Goal: Contribute content: Contribute content

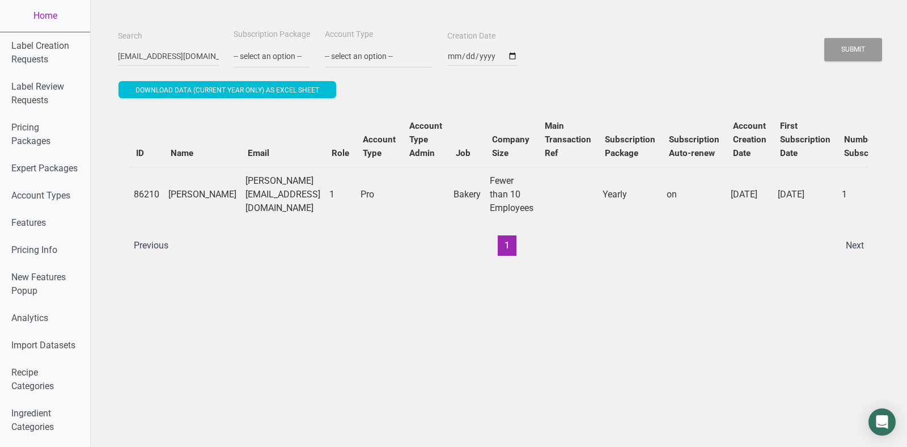
scroll to position [0, 12]
type input "[EMAIL_ADDRESS][DOMAIN_NAME]"
click at [824, 38] on button "Submit" at bounding box center [853, 49] width 58 height 23
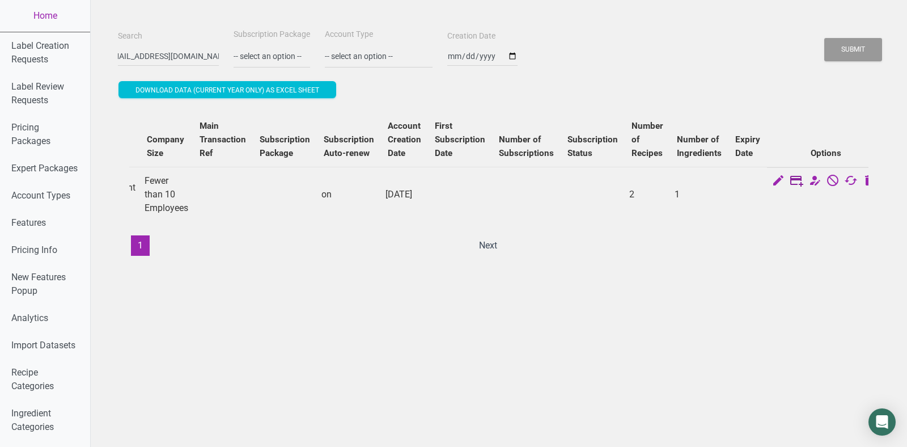
scroll to position [0, 0]
click at [789, 188] on icon at bounding box center [796, 181] width 14 height 16
select select "US"
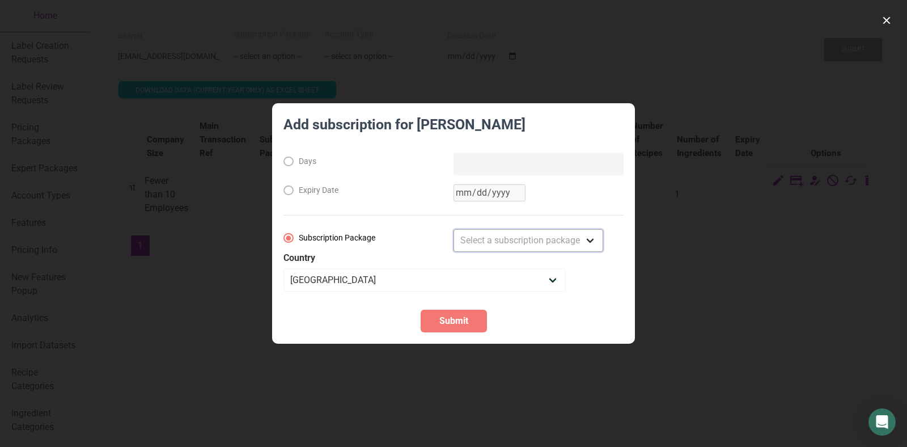
click at [528, 241] on select "Select a subscription package Monthly Yearly Quarterly Free Trial" at bounding box center [528, 240] width 150 height 23
click at [789, 262] on div at bounding box center [453, 223] width 907 height 447
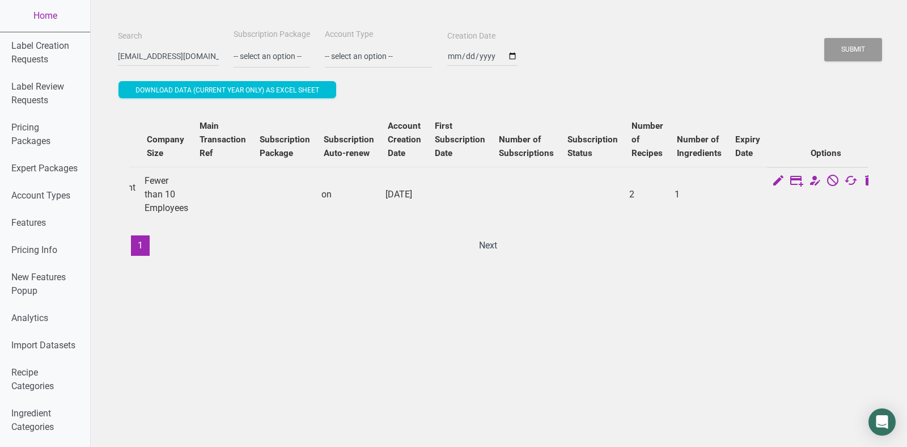
click at [791, 190] on td at bounding box center [826, 181] width 118 height 29
click at [807, 176] on icon at bounding box center [814, 181] width 14 height 16
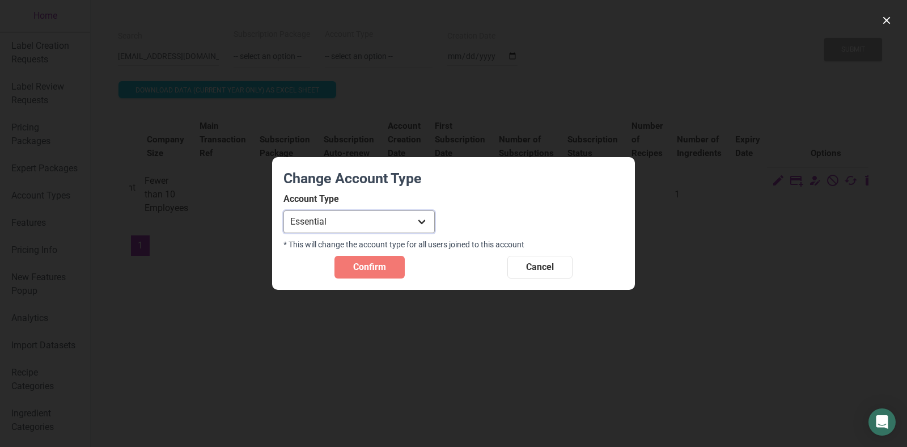
click at [407, 216] on select "Individual Essential Pro Business Old Enterprise 3 Users (799$) Old Enterprise …" at bounding box center [358, 221] width 151 height 23
click at [384, 220] on select "Individual Essential Pro Business Old Enterprise 3 Users (799$) Old Enterprise …" at bounding box center [358, 221] width 151 height 23
click at [424, 229] on select "Individual Essential Pro Business Old Enterprise 3 Users (799$) Old Enterprise …" at bounding box center [358, 221] width 151 height 23
click at [390, 215] on select "Individual Essential Pro Business Old Enterprise 3 Users (799$) Old Enterprise …" at bounding box center [358, 221] width 151 height 23
select select "13"
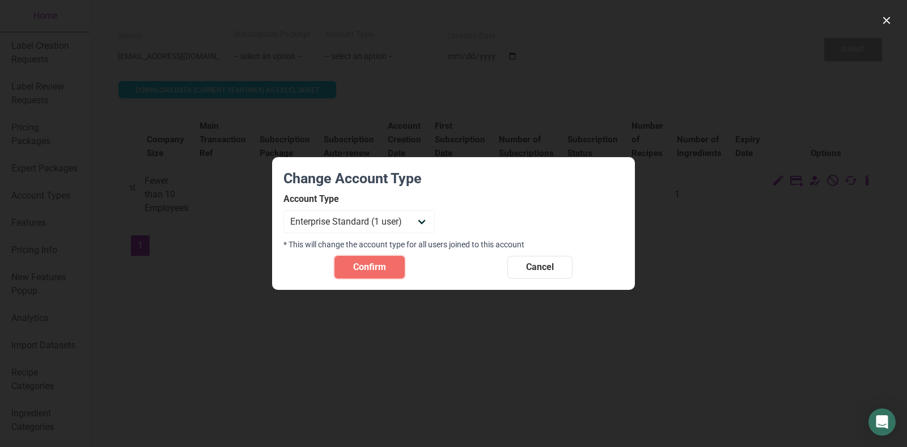
click at [355, 264] on span "Confirm" at bounding box center [369, 267] width 33 height 14
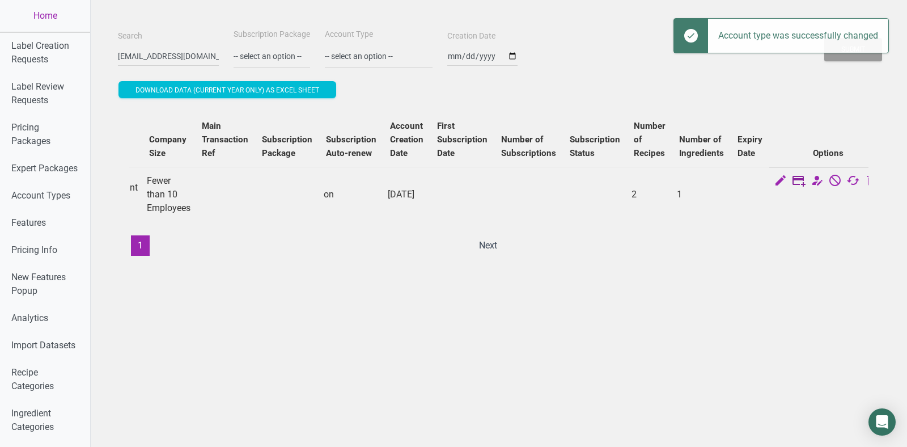
click at [792, 178] on icon at bounding box center [799, 181] width 14 height 16
select select "US"
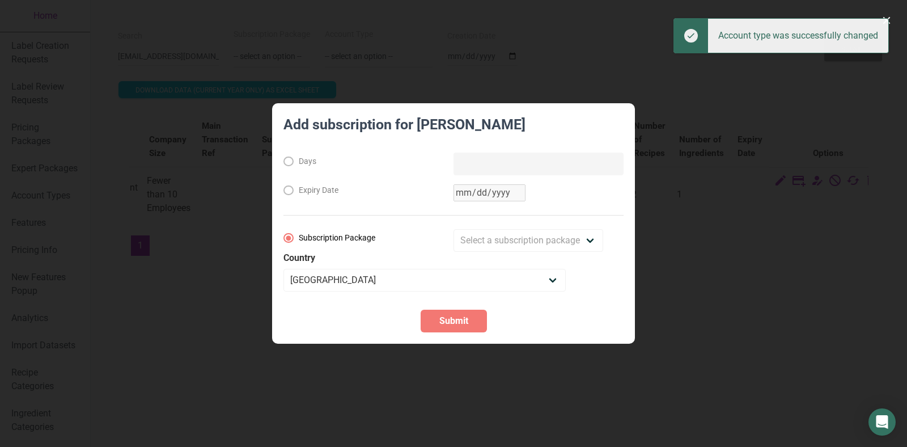
click at [808, 179] on div at bounding box center [453, 223] width 907 height 447
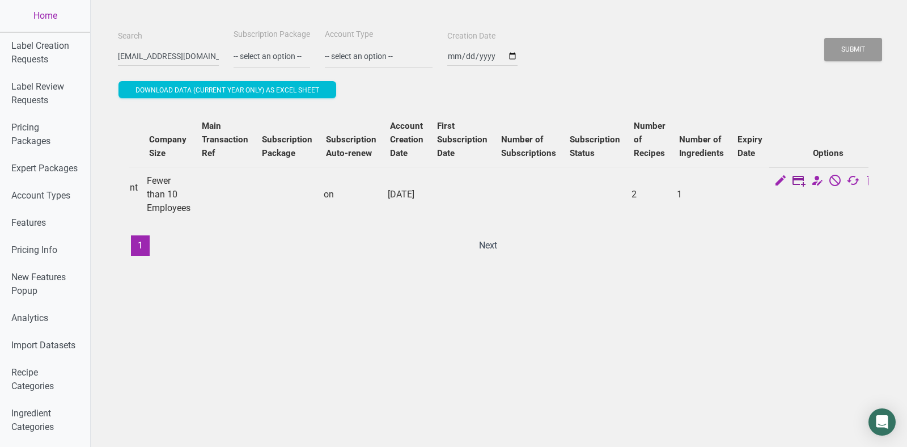
click at [792, 183] on icon at bounding box center [799, 181] width 14 height 16
select select "US"
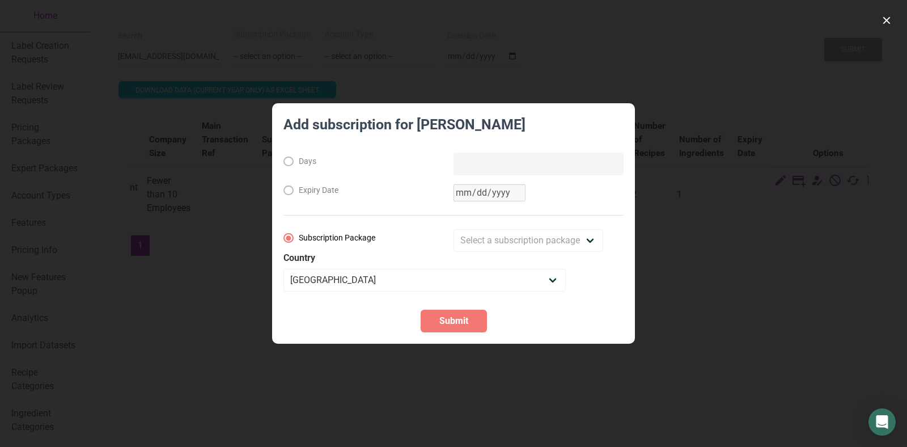
click at [560, 217] on div "Days Expiry Date Subscription Package Select a subscription package Monthly Yea…" at bounding box center [453, 221] width 340 height 139
click at [560, 231] on select "Select a subscription package Monthly Yearly Quarterly Free Trial" at bounding box center [528, 240] width 150 height 23
select select "8"
click at [456, 324] on span "Submit" at bounding box center [453, 321] width 29 height 14
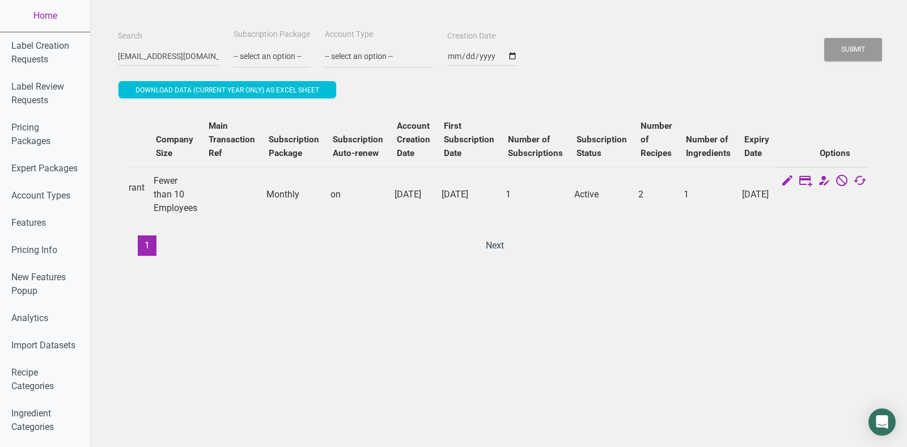
scroll to position [0, 371]
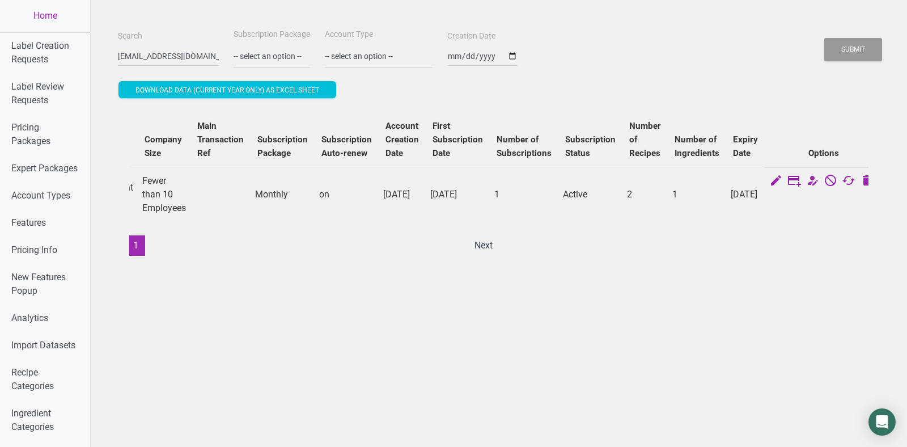
click at [787, 182] on icon at bounding box center [794, 181] width 14 height 16
select select "US"
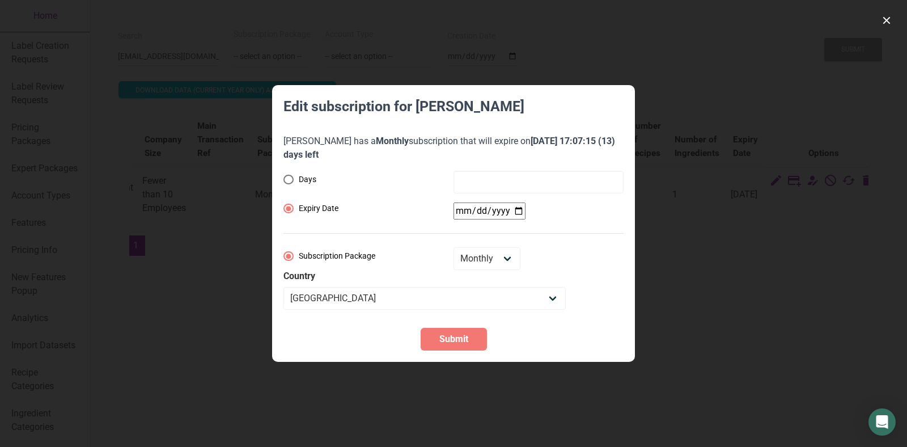
radio input "true"
radio input "false"
click at [518, 210] on div "Days Expiry Date Subscription Package Monthly Yearly Quarterly Free Trial Count…" at bounding box center [453, 240] width 340 height 139
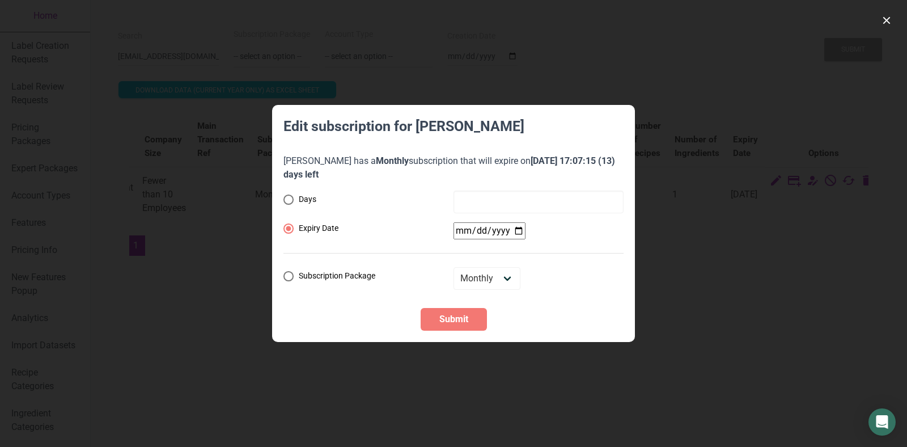
click at [518, 235] on input "date" at bounding box center [489, 230] width 72 height 17
type input "[DATE]"
click at [458, 321] on span "Submit" at bounding box center [453, 319] width 29 height 14
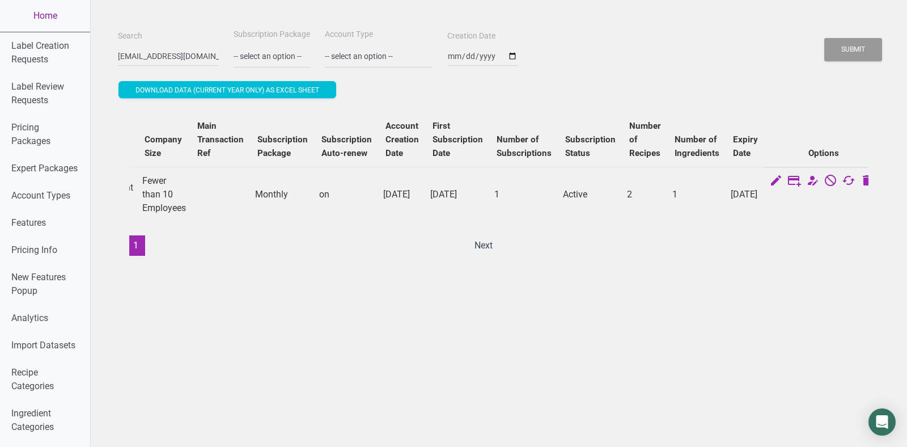
click at [44, 8] on link "Home" at bounding box center [45, 16] width 90 height 32
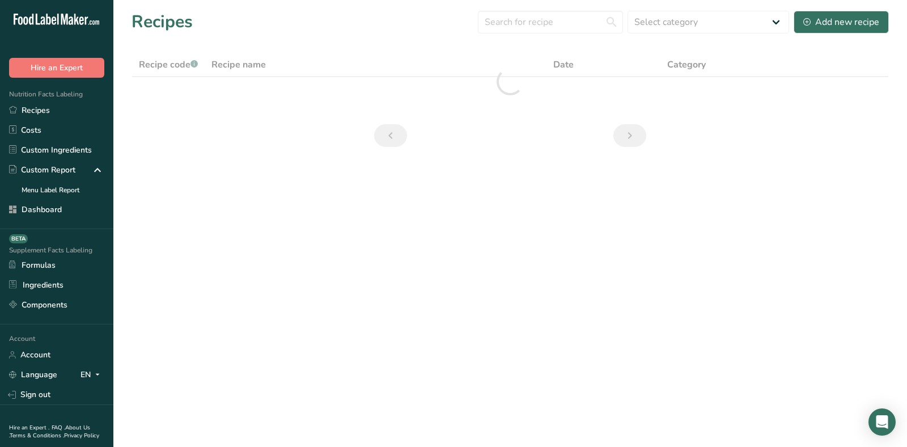
click at [421, 40] on section "Recipes Select category All Baked Goods [GEOGRAPHIC_DATA] breakfast butter cook…" at bounding box center [509, 82] width 793 height 165
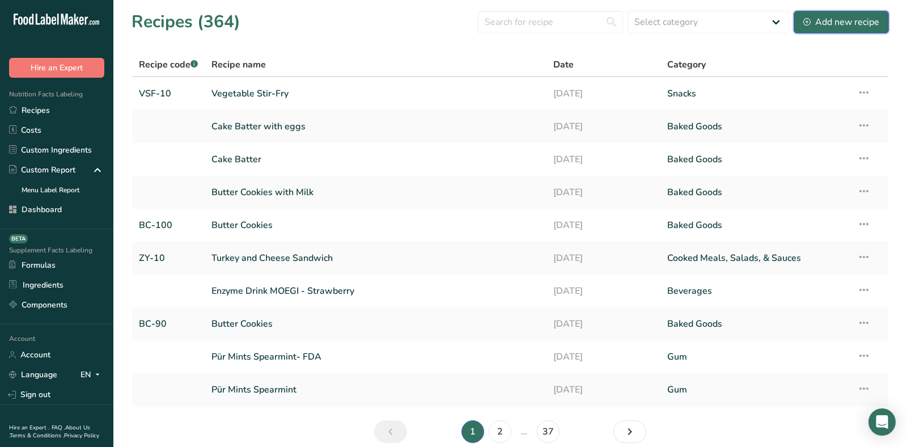
click at [840, 20] on div "Add new recipe" at bounding box center [841, 22] width 76 height 14
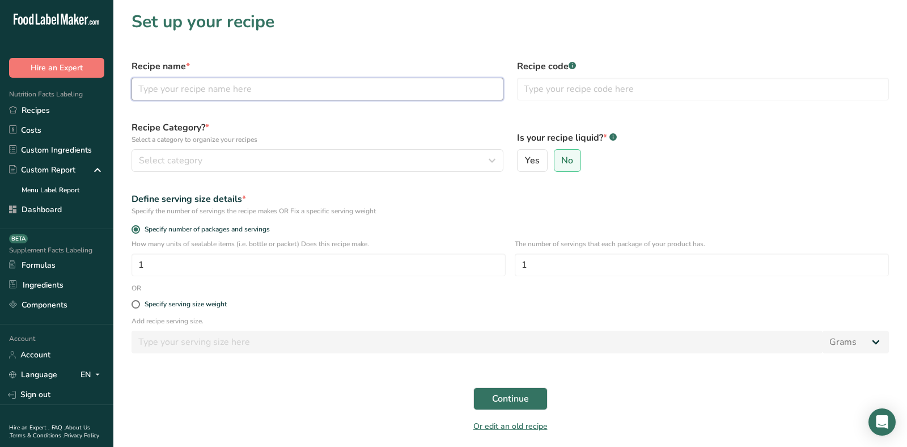
click at [292, 100] on input "text" at bounding box center [317, 89] width 372 height 23
type input "[PERSON_NAME]"
click at [337, 161] on div "Select category" at bounding box center [314, 161] width 350 height 14
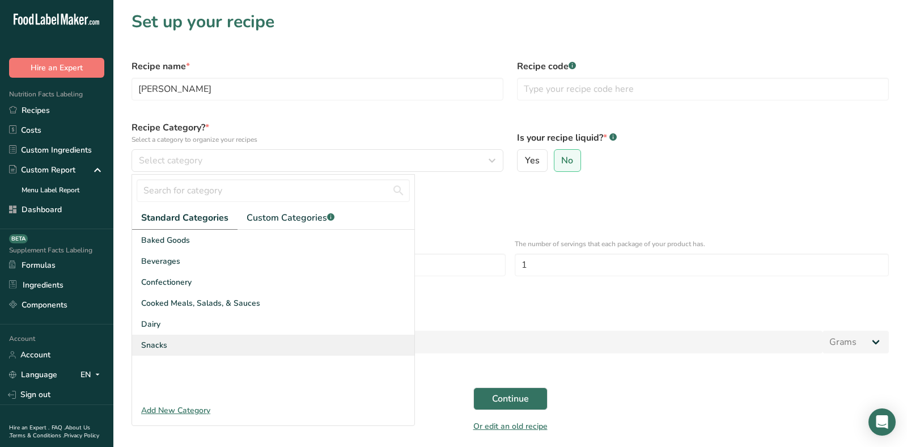
click at [271, 348] on div "Snacks" at bounding box center [273, 344] width 282 height 21
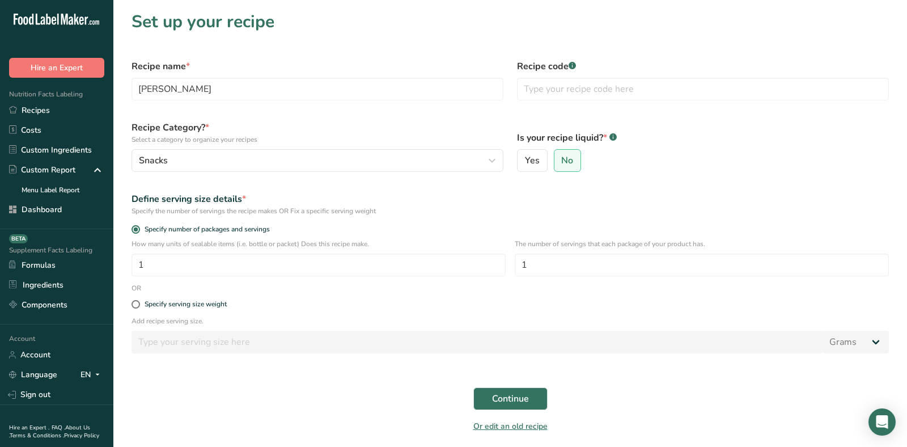
click at [357, 195] on div "Define serving size details *" at bounding box center [509, 199] width 757 height 14
click at [524, 405] on span "Continue" at bounding box center [510, 399] width 37 height 14
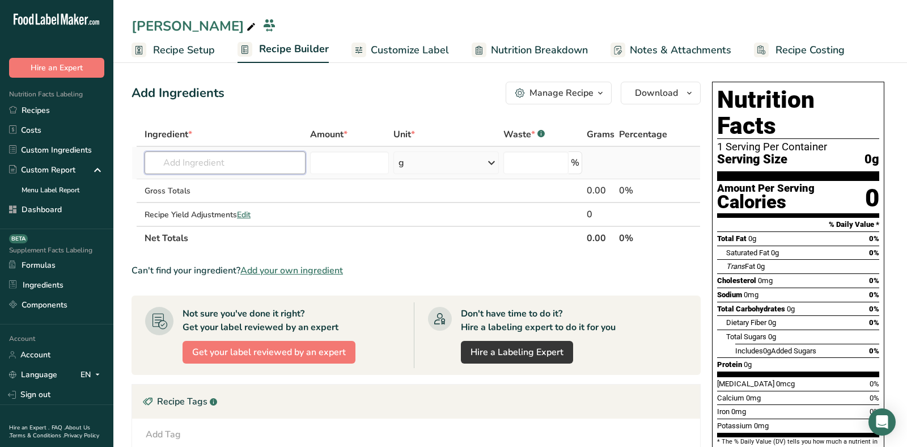
click at [217, 168] on input "text" at bounding box center [224, 162] width 161 height 23
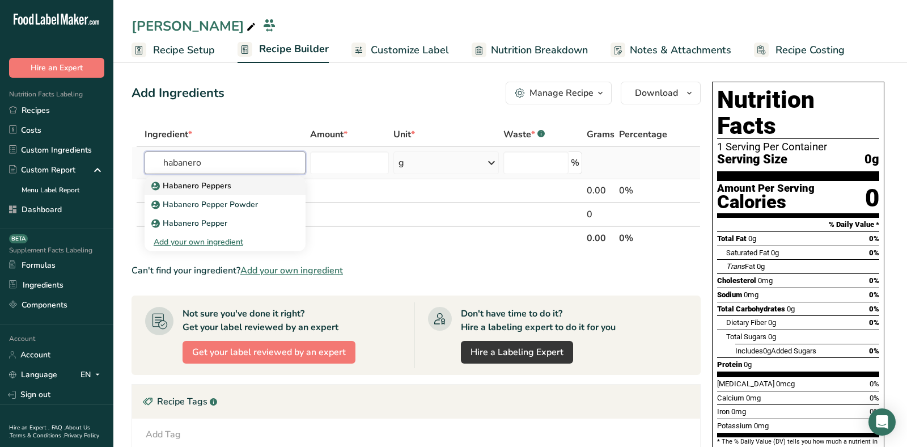
type input "habanero"
click at [226, 180] on p "Habanero Peppers" at bounding box center [193, 186] width 78 height 12
type input "Habanero Peppers"
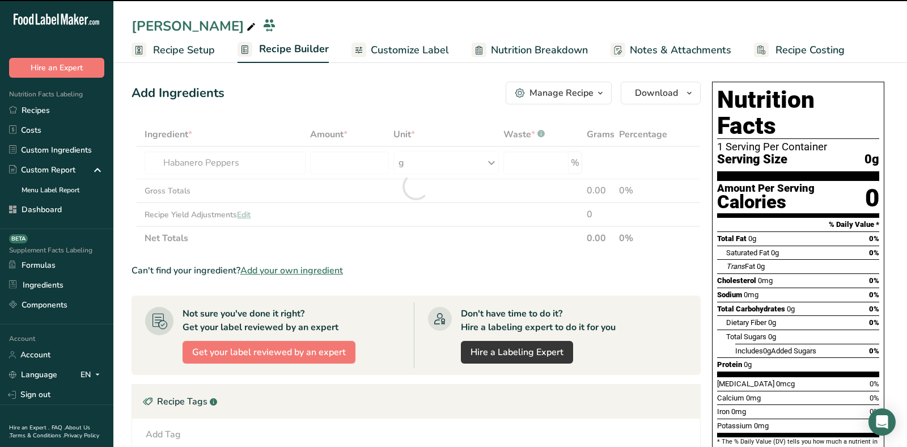
type input "0"
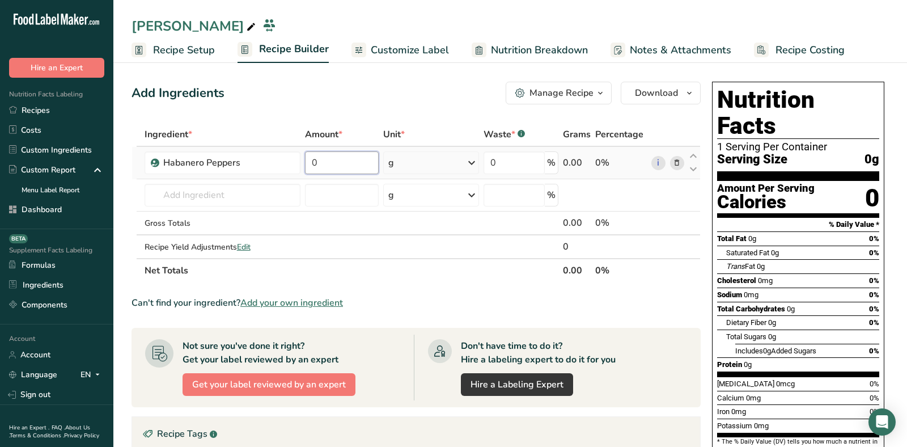
drag, startPoint x: 342, startPoint y: 159, endPoint x: 312, endPoint y: 159, distance: 30.0
click at [313, 159] on input "0" at bounding box center [342, 162] width 74 height 23
type input "1"
click at [424, 158] on div "Ingredient * Amount * Unit * Waste * .a-a{fill:#347362;}.b-a{fill:#fff;} Grams …" at bounding box center [415, 202] width 569 height 160
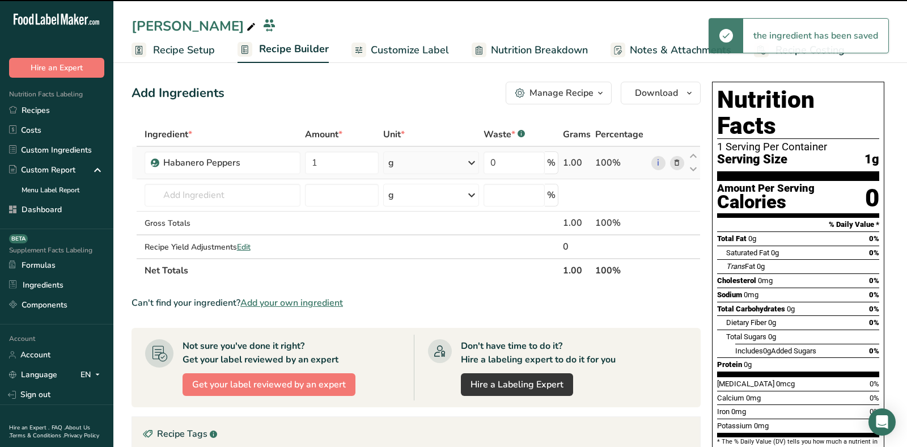
click at [424, 154] on div "g" at bounding box center [431, 162] width 96 height 23
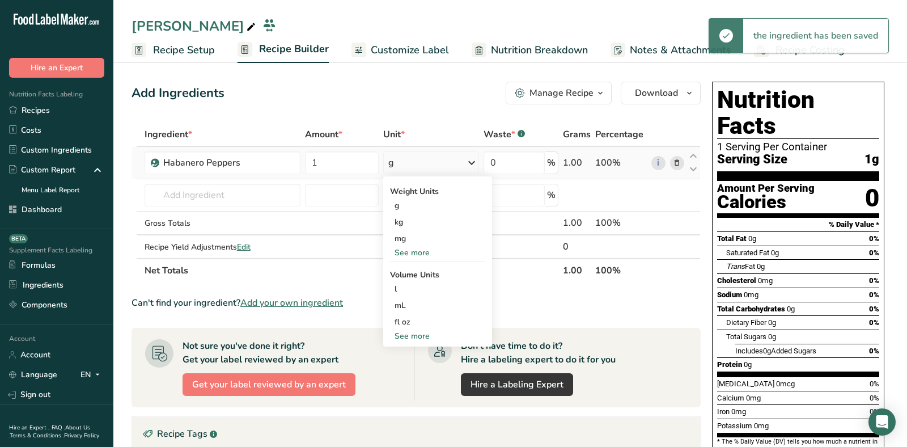
click at [424, 254] on div "See more" at bounding box center [437, 252] width 95 height 12
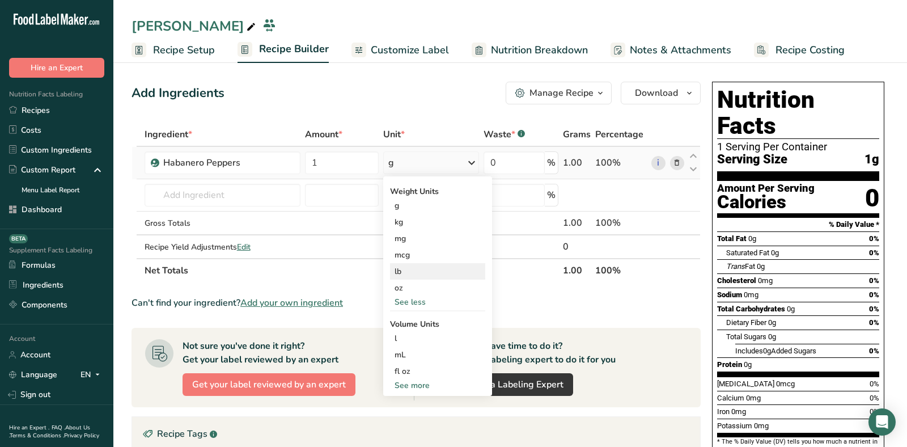
click at [401, 273] on div "lb" at bounding box center [437, 271] width 95 height 16
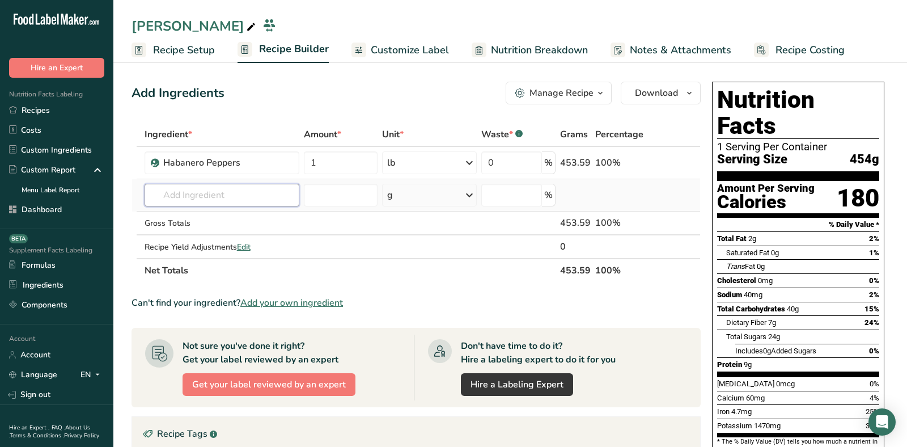
click at [214, 195] on input "text" at bounding box center [221, 195] width 155 height 23
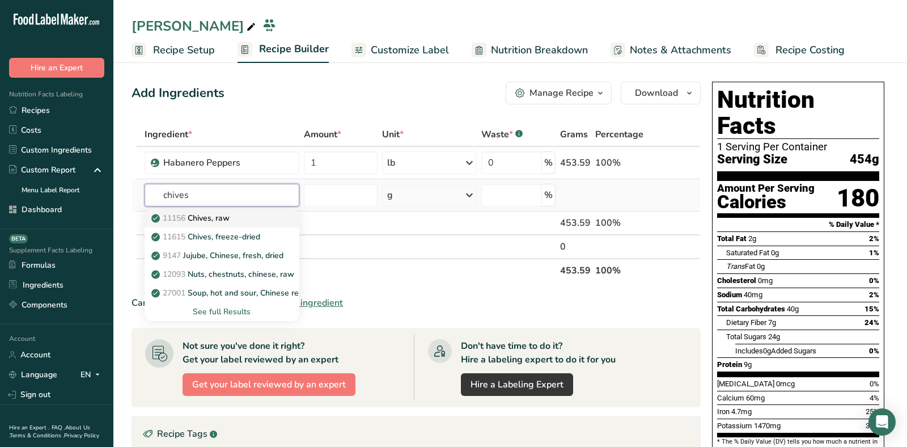
type input "chives"
click at [241, 216] on div "11156 Chives, raw" at bounding box center [213, 218] width 119 height 12
type input "Chives, raw"
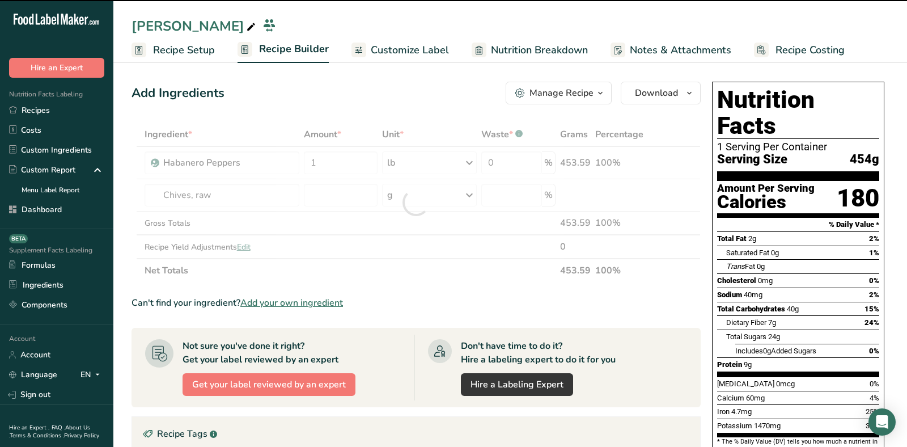
click at [416, 202] on div at bounding box center [416, 202] width 0 height 0
type input "0"
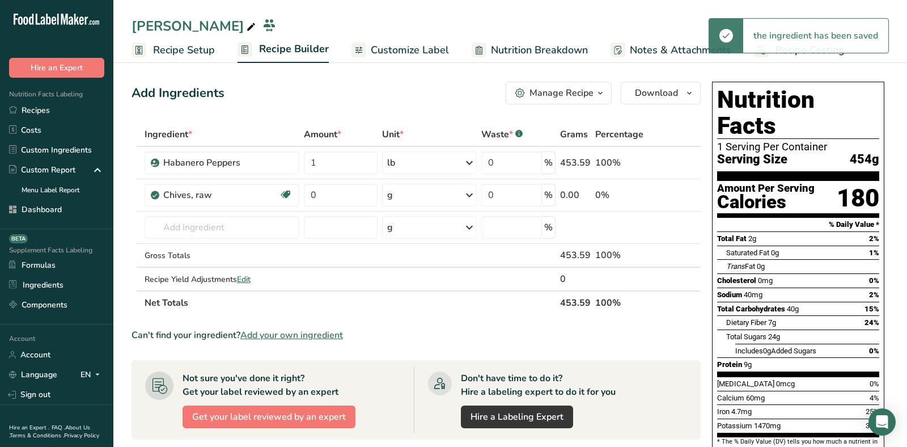
click at [428, 199] on div "g" at bounding box center [429, 195] width 95 height 23
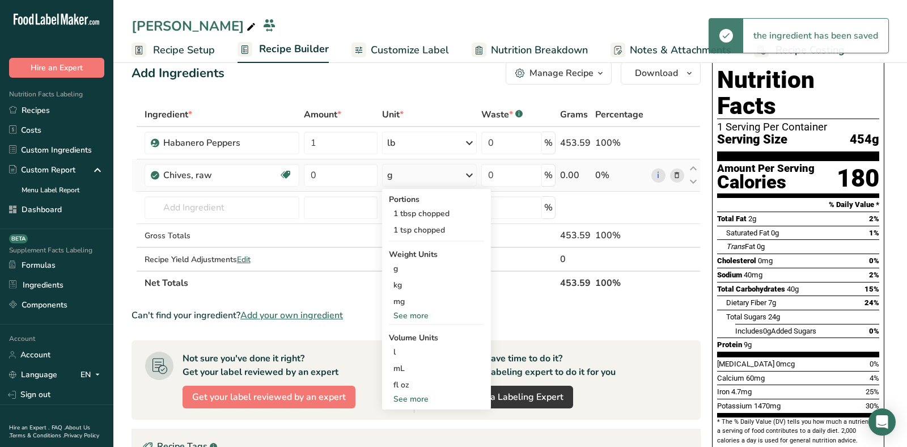
scroll to position [37, 0]
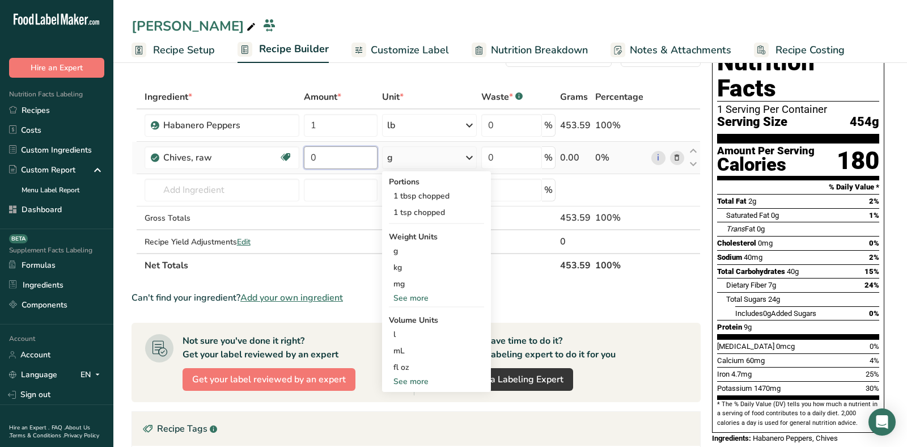
click at [319, 156] on input "0" at bounding box center [340, 157] width 73 height 23
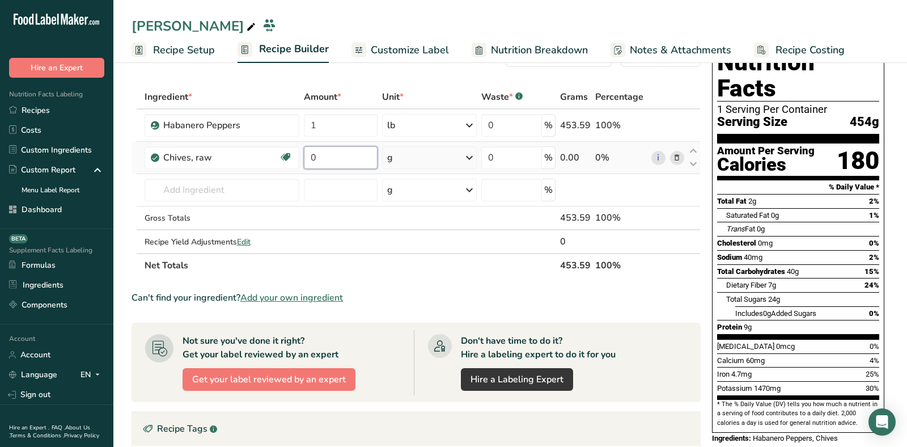
drag, startPoint x: 319, startPoint y: 156, endPoint x: 308, endPoint y: 156, distance: 10.8
click at [311, 156] on input "0" at bounding box center [340, 157] width 73 height 23
click at [326, 71] on div "Add Ingredients Manage Recipe Delete Recipe Duplicate Recipe Scale Recipe Save …" at bounding box center [419, 378] width 576 height 676
click at [317, 156] on input "30" at bounding box center [340, 157] width 73 height 23
drag, startPoint x: 330, startPoint y: 156, endPoint x: 278, endPoint y: 156, distance: 52.7
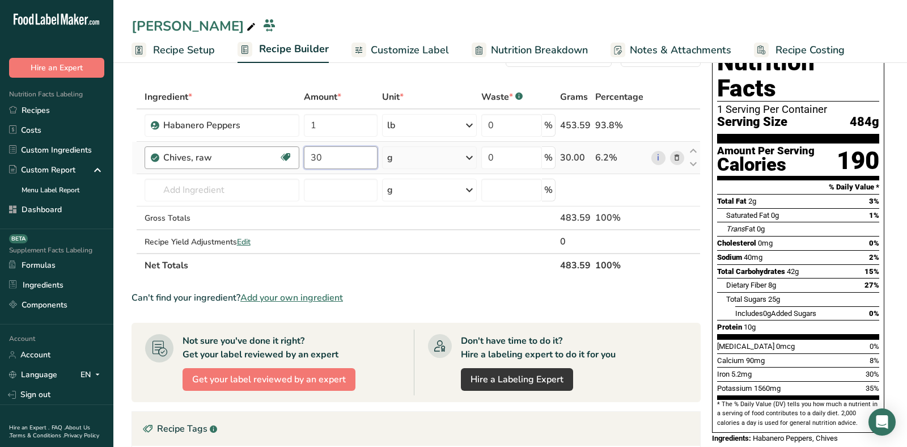
click at [281, 156] on tr "Chives, raw Source of Antioxidants [MEDICAL_DATA] Effect Dairy free Gluten free…" at bounding box center [416, 158] width 568 height 32
type input "1"
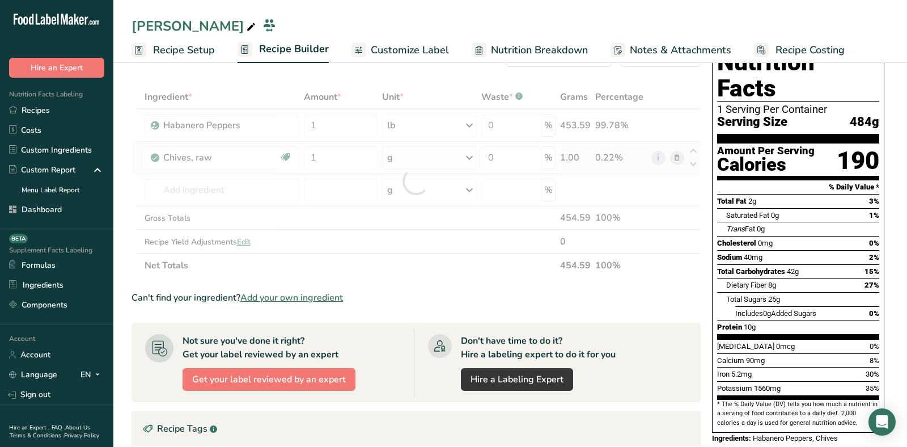
click at [405, 146] on div "Ingredient * Amount * Unit * Waste * .a-a{fill:#347362;}.b-a{fill:#fff;} Grams …" at bounding box center [415, 181] width 569 height 192
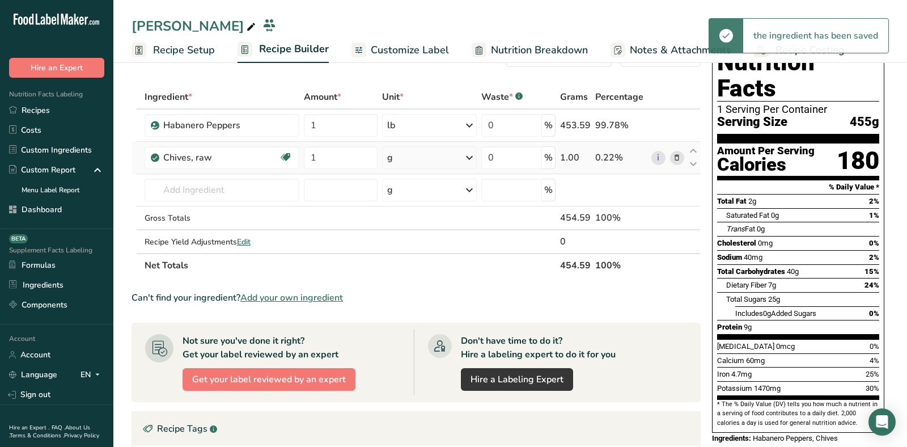
click at [406, 149] on div "g" at bounding box center [429, 157] width 95 height 23
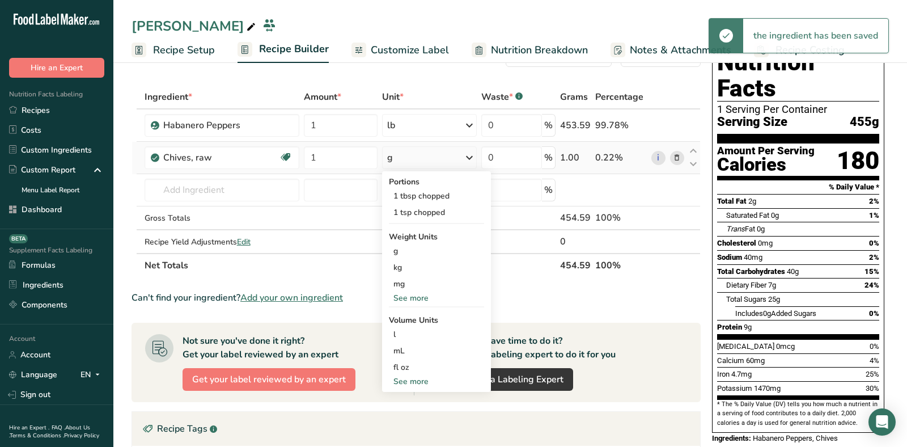
click at [415, 301] on div "See more" at bounding box center [436, 298] width 95 height 12
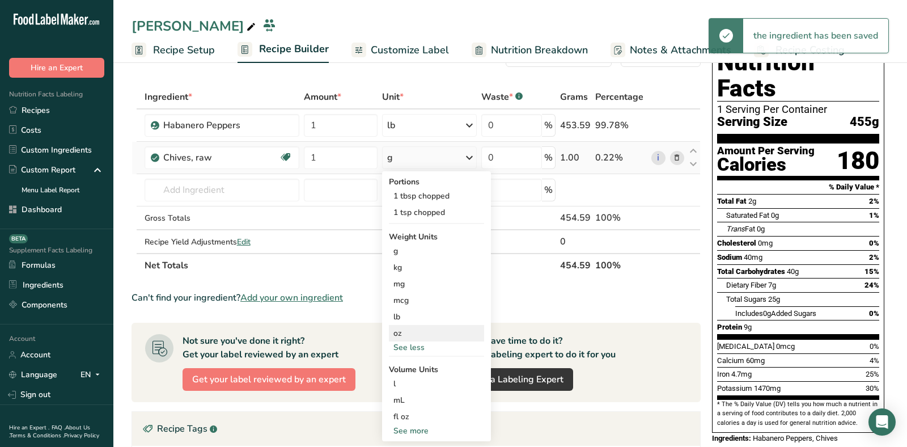
click at [431, 326] on div "oz" at bounding box center [436, 333] width 95 height 16
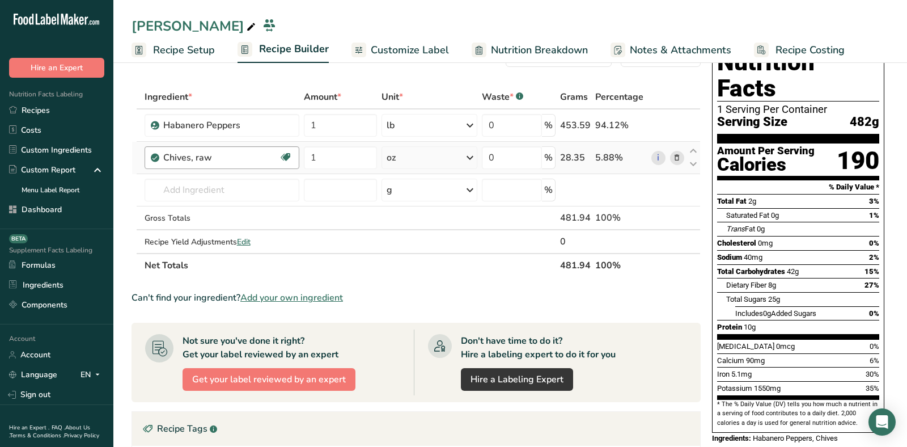
click at [200, 165] on div "Chives, raw Source of Antioxidants [MEDICAL_DATA] Effect Dairy free Gluten free…" at bounding box center [221, 157] width 155 height 23
click at [200, 174] on td "11156 Chives, raw 11615 Chives, freeze-dried 9147 Jujube, Chinese, fresh, dried…" at bounding box center [222, 190] width 160 height 32
click at [207, 185] on input "text" at bounding box center [221, 189] width 155 height 23
paste input "Carrots"
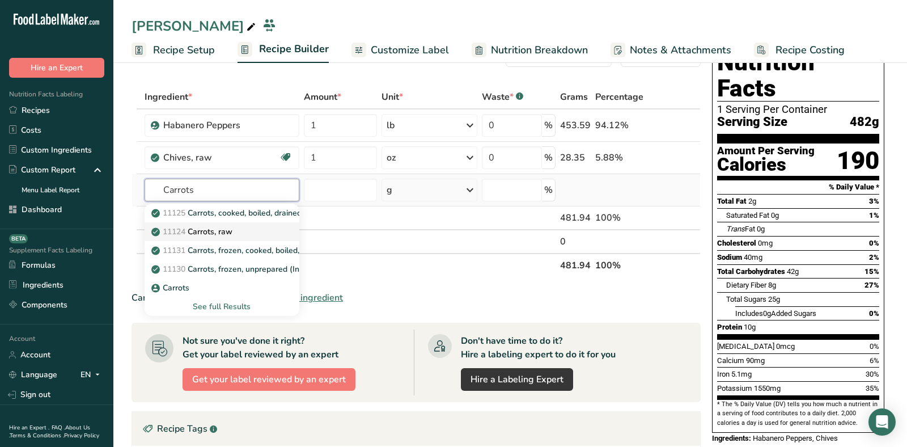
type input "Carrots"
click at [248, 229] on div "11124 [GEOGRAPHIC_DATA], raw" at bounding box center [213, 232] width 119 height 12
type input "Carrots, raw"
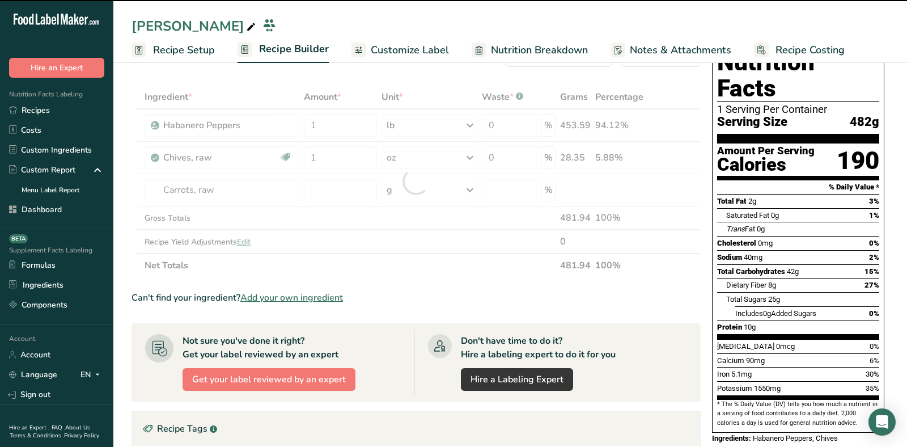
type input "0"
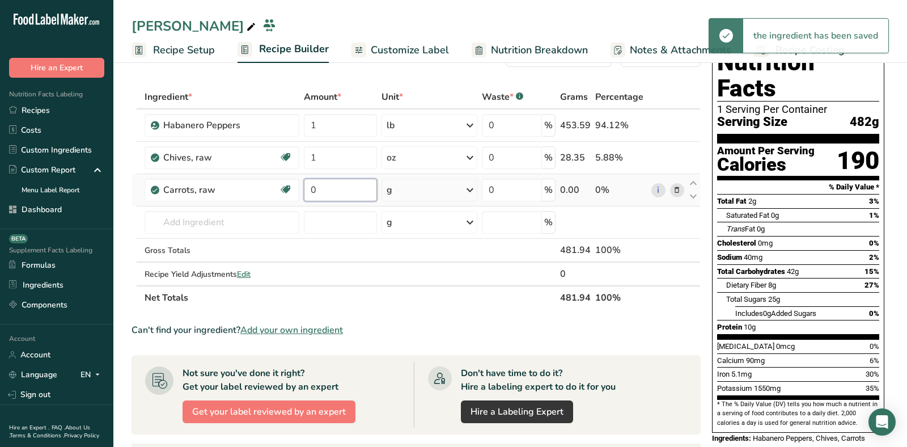
drag, startPoint x: 331, startPoint y: 183, endPoint x: 313, endPoint y: 184, distance: 18.1
click at [322, 184] on input "0" at bounding box center [340, 189] width 73 height 23
type input "6"
click at [430, 177] on div "Ingredient * Amount * Unit * Waste * .a-a{fill:#347362;}.b-a{fill:#fff;} Grams …" at bounding box center [415, 197] width 569 height 224
click at [449, 183] on div "g" at bounding box center [428, 189] width 95 height 23
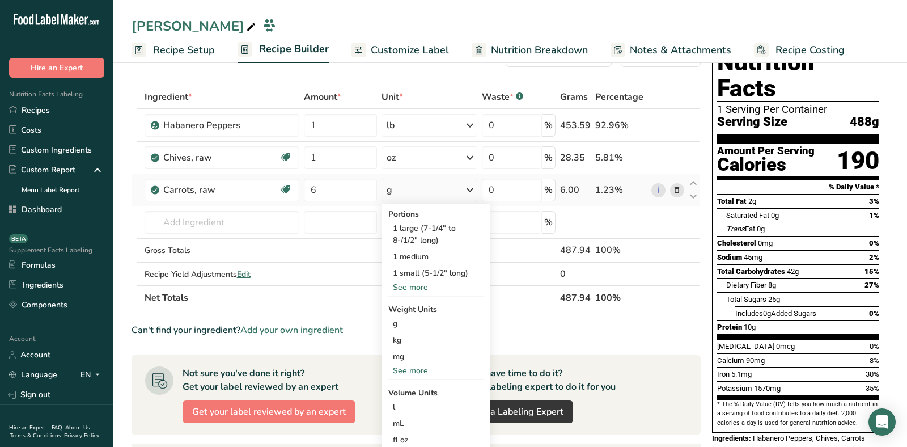
click at [418, 373] on div "See more" at bounding box center [435, 370] width 95 height 12
click at [409, 401] on div "oz" at bounding box center [435, 405] width 95 height 16
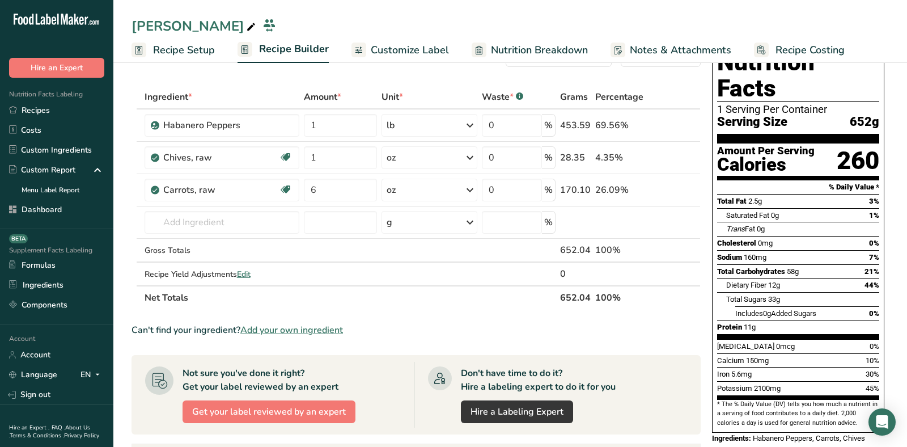
click at [318, 71] on div "Add Ingredients Manage Recipe Delete Recipe Duplicate Recipe Scale Recipe Save …" at bounding box center [419, 394] width 576 height 708
click at [309, 329] on span "Add your own ingredient" at bounding box center [291, 330] width 103 height 14
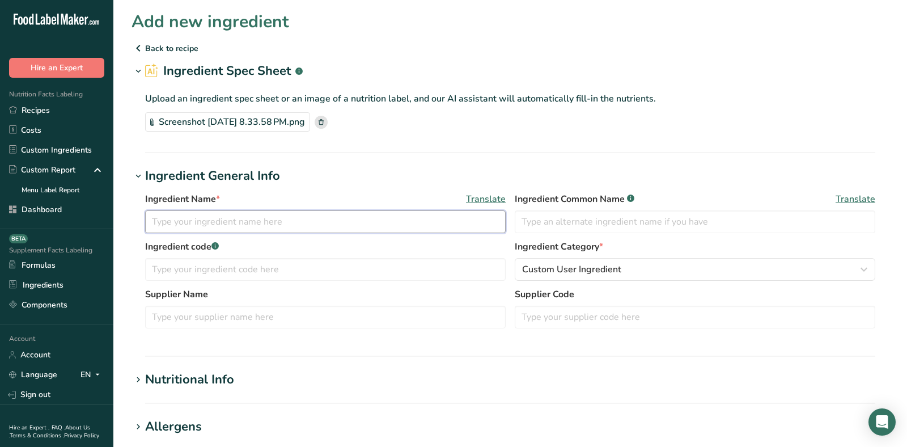
click at [360, 230] on input "text" at bounding box center [325, 221] width 360 height 23
click at [196, 222] on input "Mango [MEDICAL_DATA]" at bounding box center [325, 221] width 360 height 23
type input "Mango Puree"
click at [356, 128] on div "Screenshot [DATE] 8.33.58 PM.png" at bounding box center [510, 121] width 730 height 19
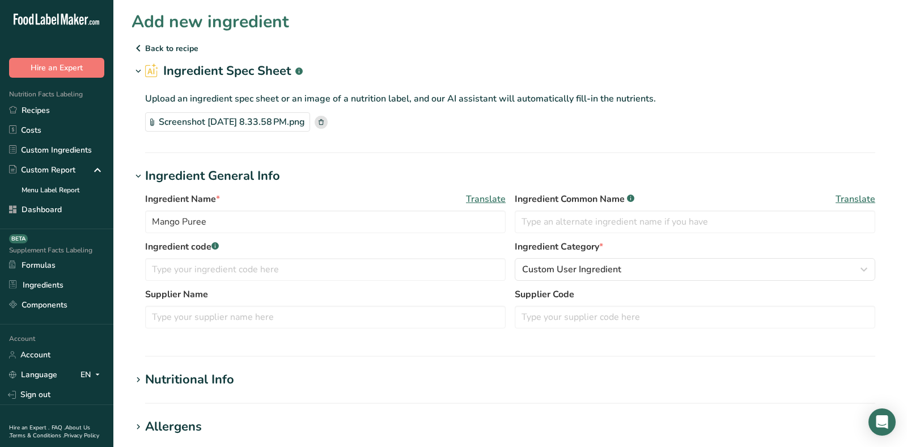
click at [328, 124] on rect at bounding box center [320, 122] width 13 height 13
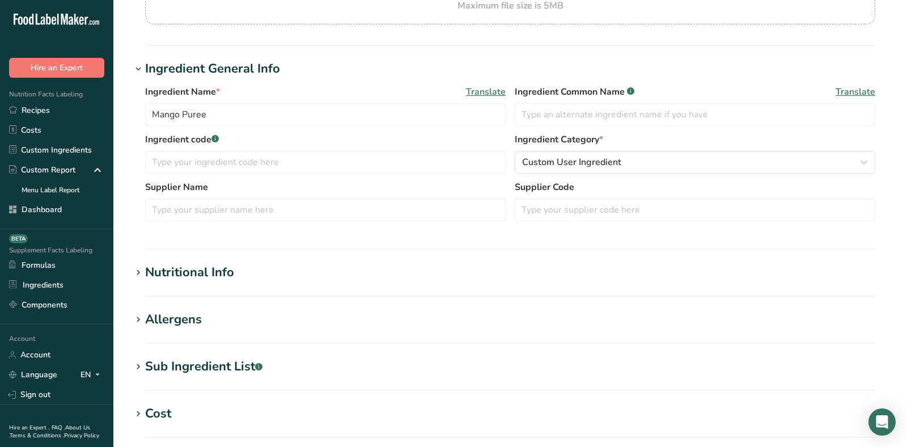
scroll to position [189, 0]
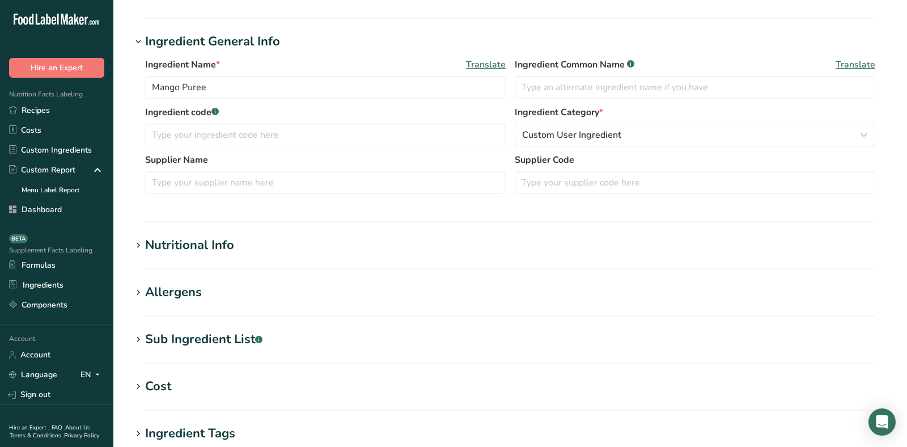
click at [199, 249] on div "Nutritional Info" at bounding box center [189, 245] width 89 height 19
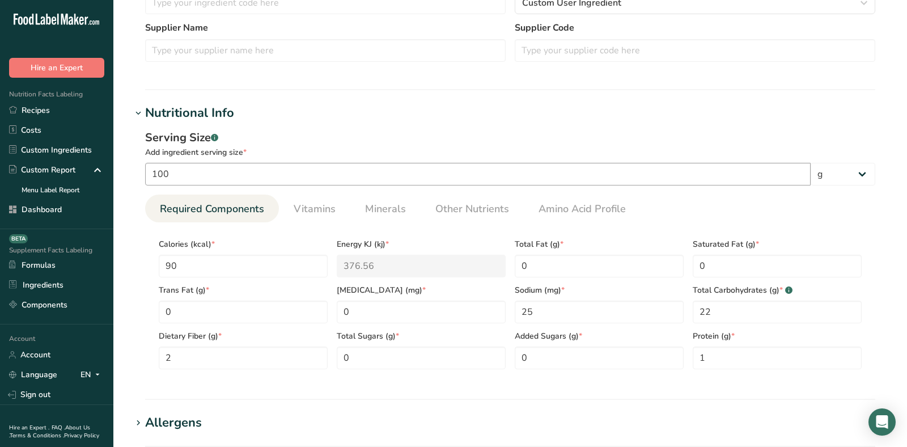
scroll to position [325, 0]
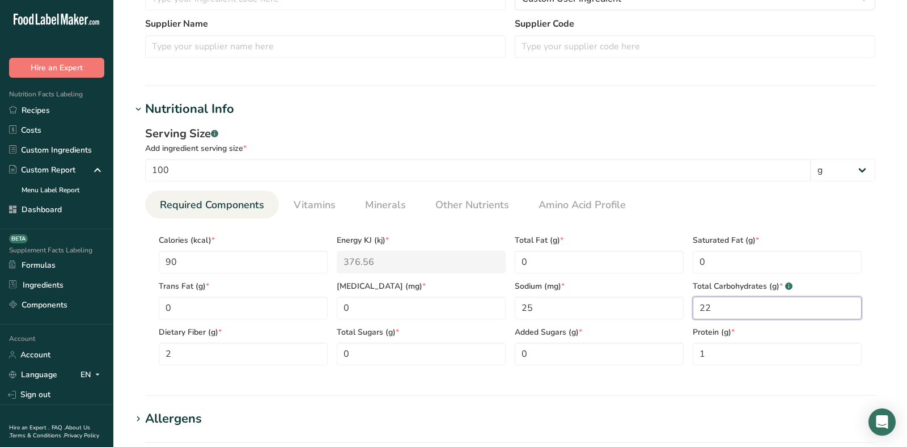
click at [755, 308] on Carbohydrates "22" at bounding box center [776, 307] width 169 height 23
type Carbohydrates "23"
drag, startPoint x: 254, startPoint y: 354, endPoint x: 146, endPoint y: 354, distance: 108.8
click at [151, 354] on section "Calories (kcal) * 90 Energy KJ (kj) * 376.56 Total Fat (g) * 0 Saturated Fat (g…" at bounding box center [510, 296] width 730 height 156
type Fiber "4"
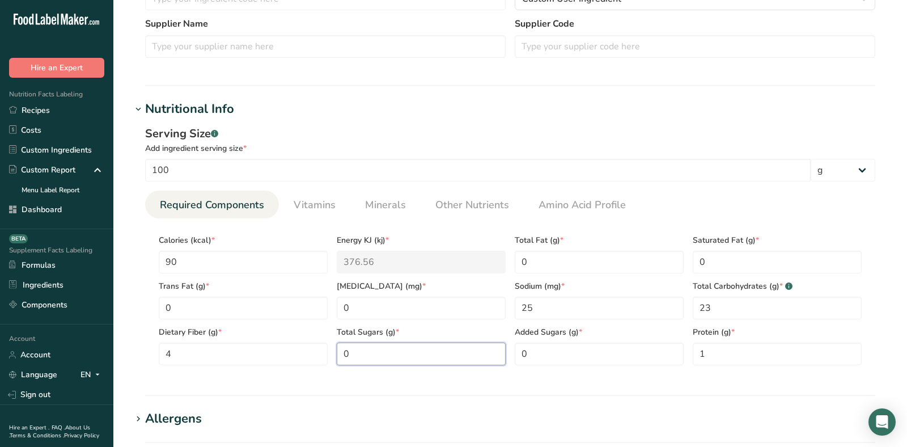
click at [413, 354] on Sugars "0" at bounding box center [421, 353] width 169 height 23
type Sugars "20"
click at [589, 343] on Sugars "0" at bounding box center [599, 353] width 169 height 23
drag, startPoint x: 579, startPoint y: 307, endPoint x: 389, endPoint y: 308, distance: 190.4
click at [389, 308] on div "Calories (kcal) * 90 Energy KJ (kj) * 376.56 Total Fat (g) * 0 Saturated Fat (g…" at bounding box center [510, 296] width 712 height 138
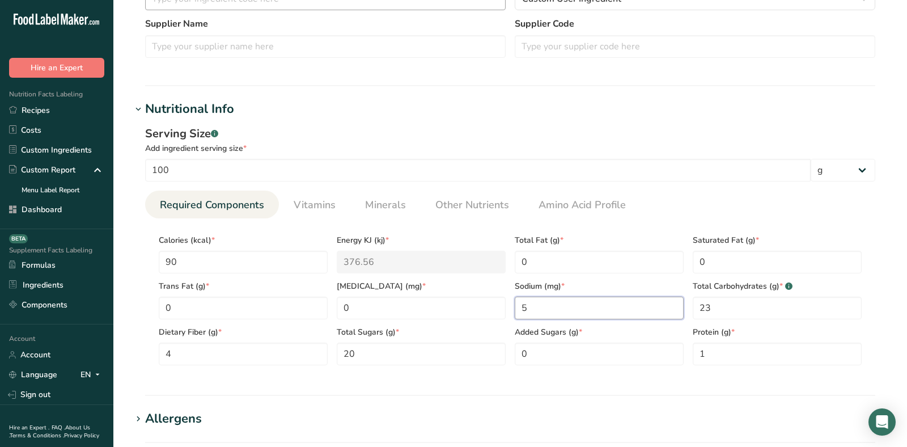
type input "5"
click at [322, 197] on span "Vitamins" at bounding box center [315, 204] width 42 height 15
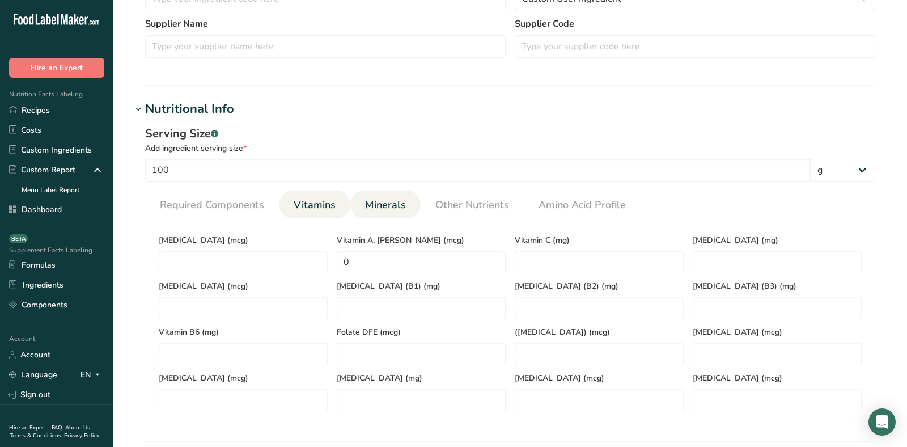
click at [357, 199] on li "Minerals" at bounding box center [385, 204] width 70 height 28
click at [392, 206] on span "Minerals" at bounding box center [385, 204] width 41 height 15
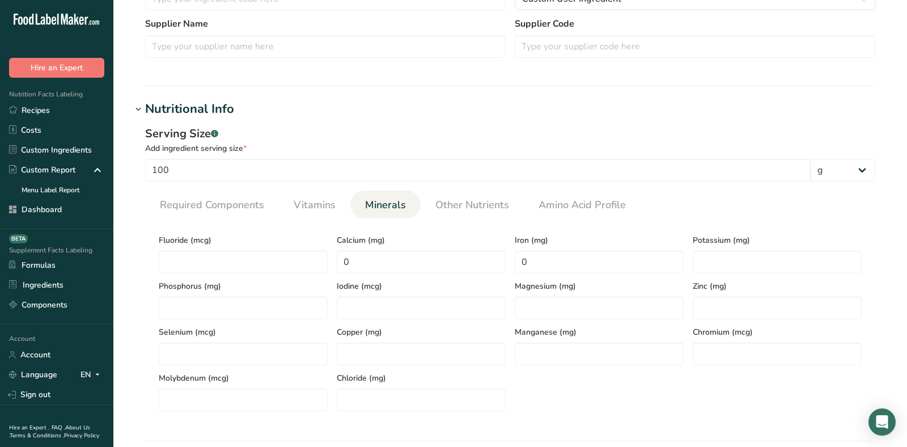
click at [394, 273] on div "Iodine (mcg)" at bounding box center [421, 296] width 178 height 46
drag, startPoint x: 386, startPoint y: 265, endPoint x: 297, endPoint y: 265, distance: 89.5
click at [297, 265] on div "Fluoride (mcg) Calcium (mg) 0 Iron (mg) 0 Potassium (mg) Phosphorus (mg) Iodine…" at bounding box center [510, 319] width 712 height 184
type input "13"
click at [577, 258] on input "0" at bounding box center [599, 261] width 169 height 23
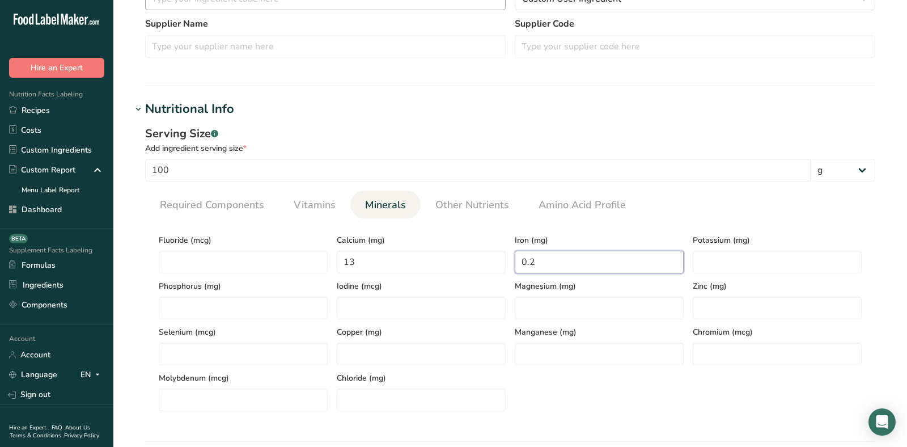
type input "0.2"
click at [235, 203] on span "Required Components" at bounding box center [212, 204] width 104 height 15
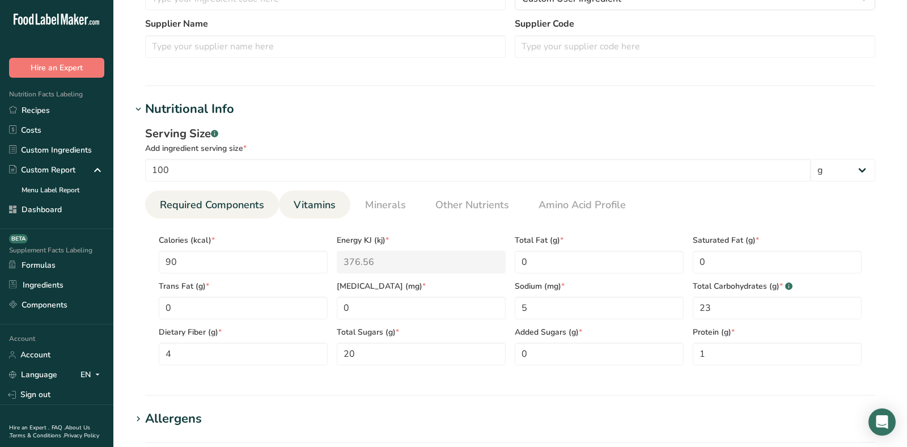
click at [325, 199] on span "Vitamins" at bounding box center [315, 204] width 42 height 15
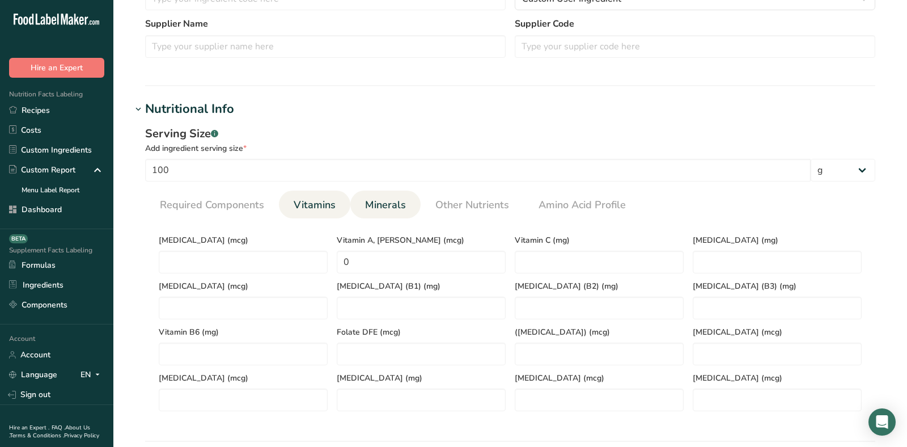
click at [371, 198] on span "Minerals" at bounding box center [385, 204] width 41 height 15
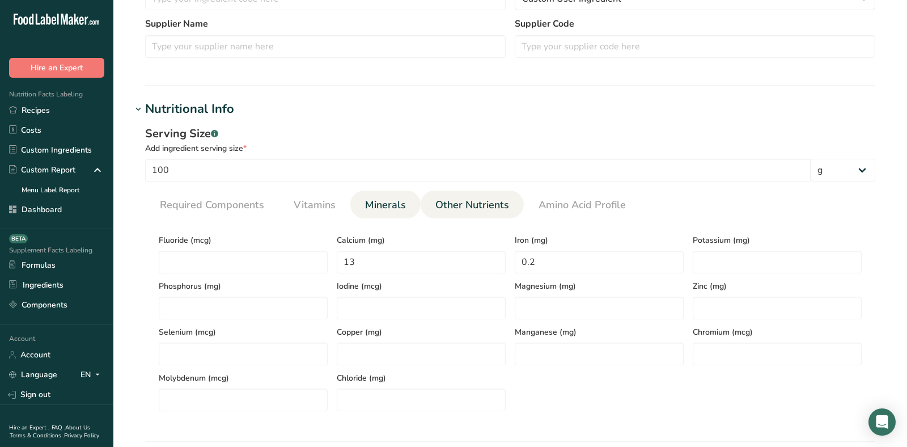
click at [436, 198] on span "Other Nutrients" at bounding box center [472, 204] width 74 height 15
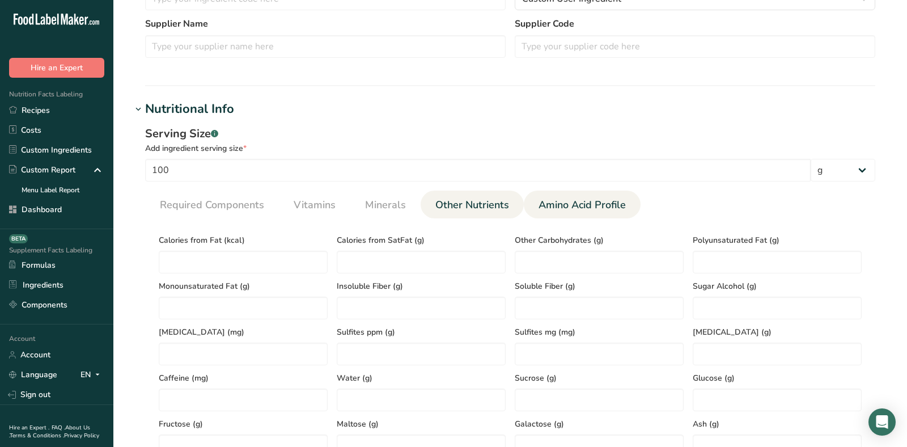
click at [568, 194] on link "Amino Acid Profile" at bounding box center [582, 204] width 96 height 29
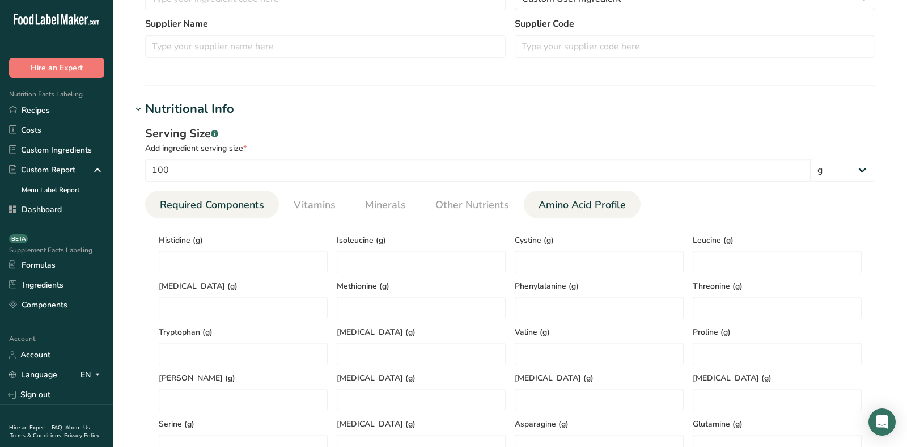
click at [208, 198] on span "Required Components" at bounding box center [212, 204] width 104 height 15
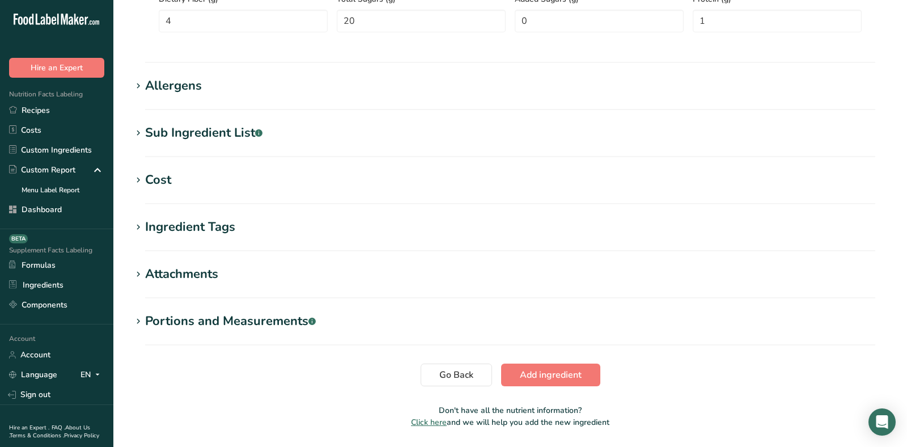
scroll to position [657, 0]
click at [150, 79] on div "Allergens" at bounding box center [173, 86] width 57 height 19
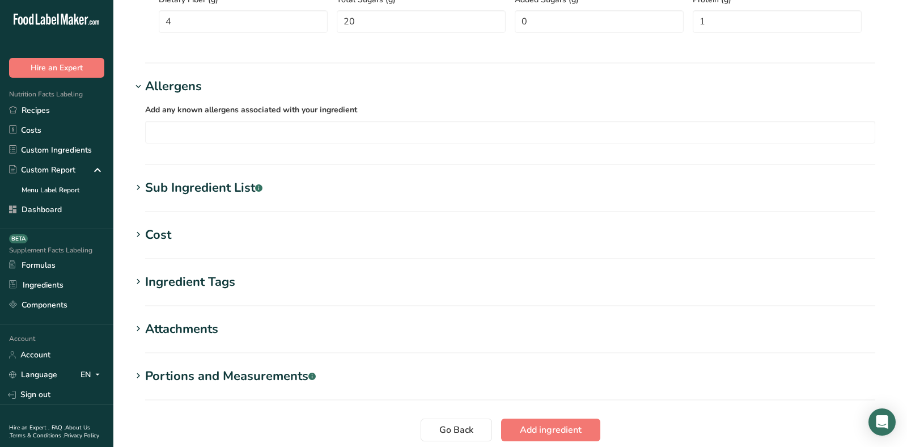
click at [203, 194] on div "Sub Ingredient List .a-a{fill:#347362;}.b-a{fill:#fff;}" at bounding box center [203, 187] width 117 height 19
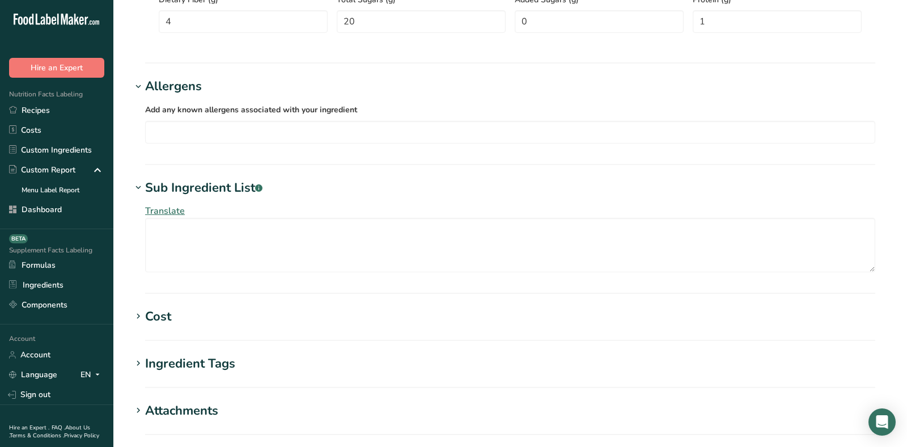
scroll to position [824, 0]
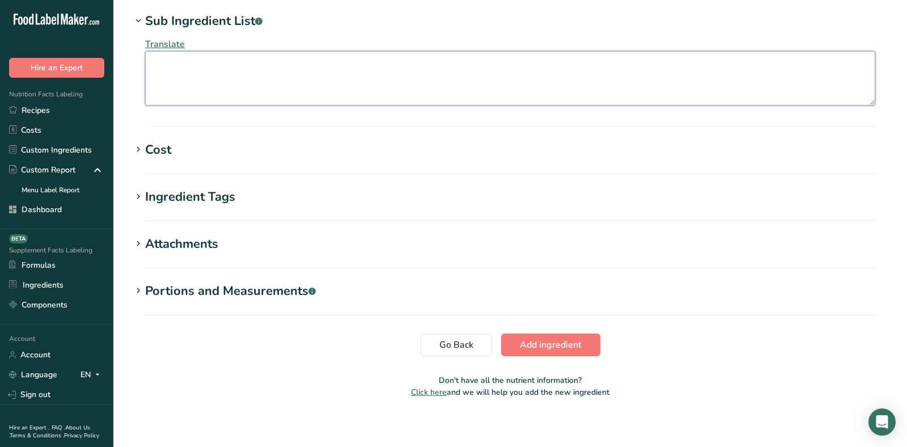
click at [215, 88] on textarea at bounding box center [510, 78] width 730 height 54
paste textarea "kesar mango 92%, sugar 5%, water, acidity regulator: [MEDICAL_DATA]"
drag, startPoint x: 206, startPoint y: 62, endPoint x: 123, endPoint y: 62, distance: 83.3
drag, startPoint x: 184, startPoint y: 62, endPoint x: 199, endPoint y: 63, distance: 15.3
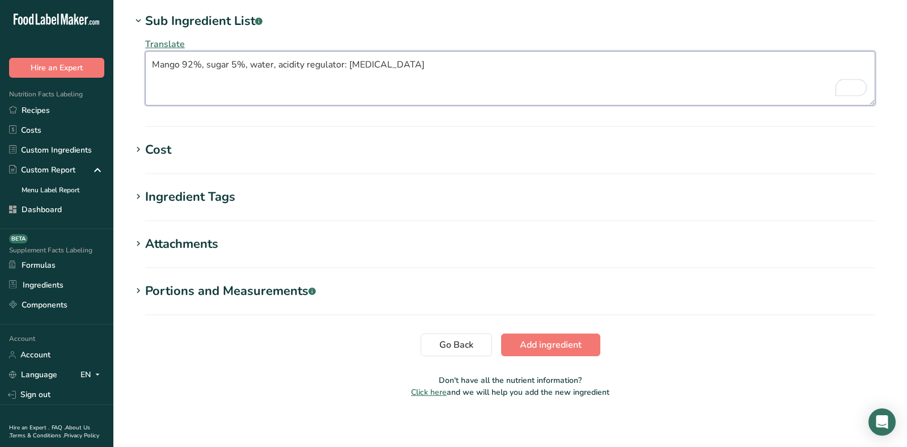
click at [199, 63] on textarea "Mango 92%, sugar 5%, water, acidity regulator: [MEDICAL_DATA]" at bounding box center [510, 78] width 730 height 54
click at [189, 60] on textarea "Mango, sugar 5%, water, acidity regulator: [MEDICAL_DATA]" at bounding box center [510, 78] width 730 height 54
click at [211, 62] on textarea "Mango, Sugar 5%, water, acidity regulator: [MEDICAL_DATA]" at bounding box center [510, 78] width 730 height 54
click at [219, 62] on textarea "Mango, Sugar, water, acidity regulator: [MEDICAL_DATA]" at bounding box center [510, 78] width 730 height 54
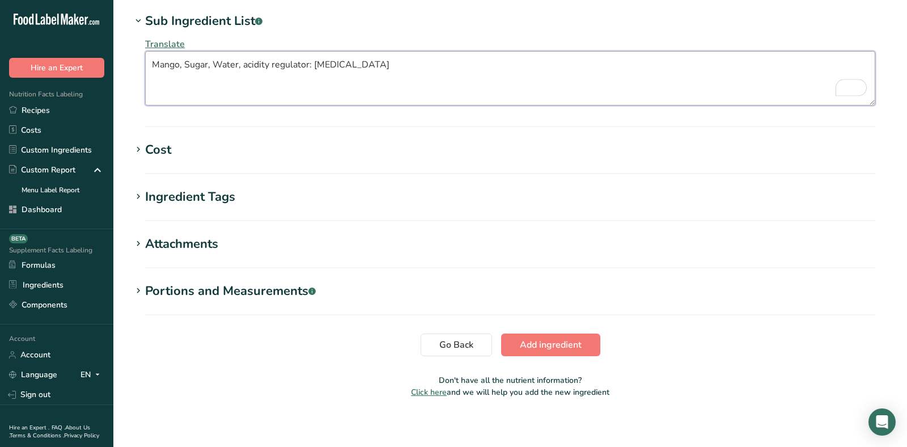
drag, startPoint x: 243, startPoint y: 59, endPoint x: 310, endPoint y: 66, distance: 67.8
click at [310, 66] on textarea "Mango, Sugar, Water, acidity regulator: [MEDICAL_DATA]" at bounding box center [510, 78] width 730 height 54
click at [266, 59] on textarea "Mango, Sugar, Water, [MEDICAL_DATA]" at bounding box center [510, 78] width 730 height 54
type textarea "Mango, Sugar, Water, [MEDICAL_DATA]"
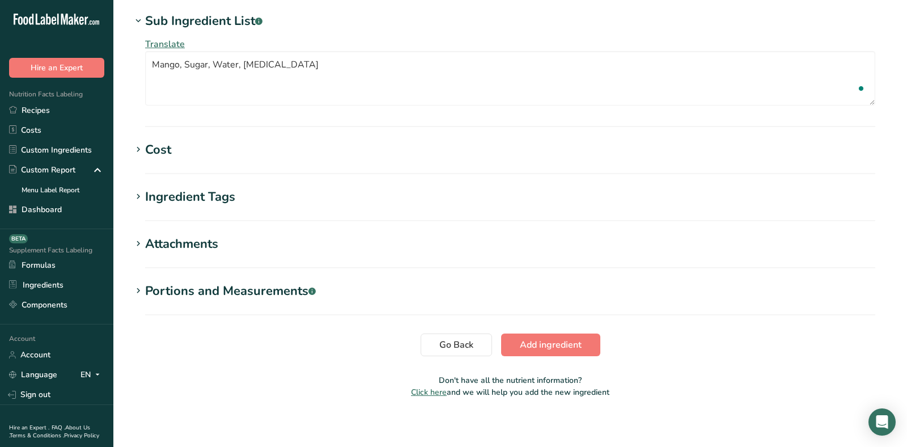
click at [572, 309] on section "Portions and Measurements .a-a{fill:#347362;}.b-a{fill:#fff;} Add portion" at bounding box center [509, 298] width 757 height 33
click at [560, 347] on span "Add ingredient" at bounding box center [551, 345] width 62 height 14
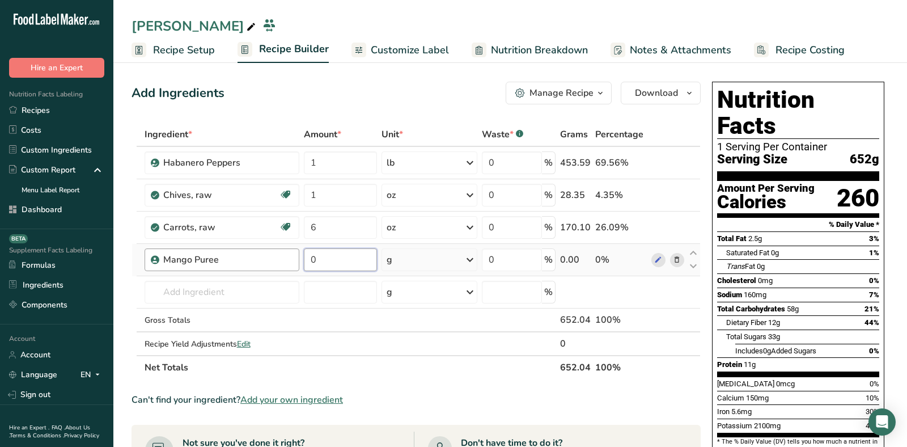
drag, startPoint x: 338, startPoint y: 265, endPoint x: 236, endPoint y: 263, distance: 102.0
click at [236, 263] on tr "Mango Puree 0 g Weight Units g kg mg See more Volume Units l mL fl oz See more …" at bounding box center [416, 260] width 568 height 32
paste input "45"
type input "45"
click at [409, 256] on div "Ingredient * Amount * Unit * Waste * .a-a{fill:#347362;}.b-a{fill:#fff;} Grams …" at bounding box center [415, 250] width 569 height 257
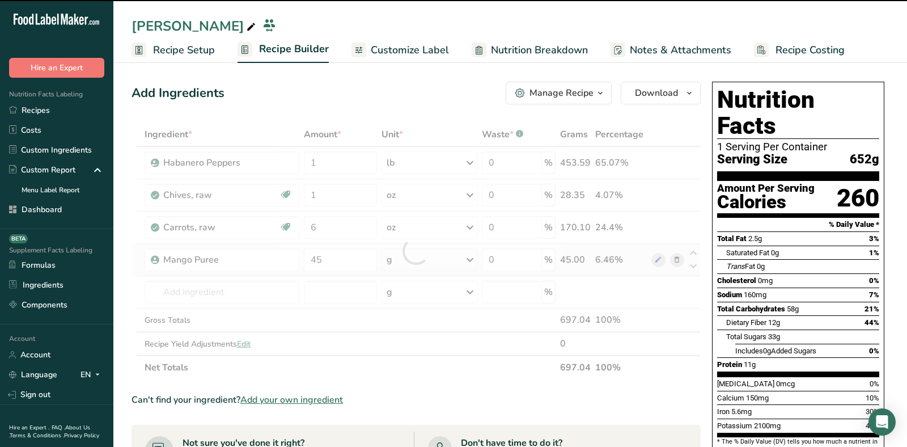
click at [409, 256] on div "g" at bounding box center [428, 259] width 95 height 23
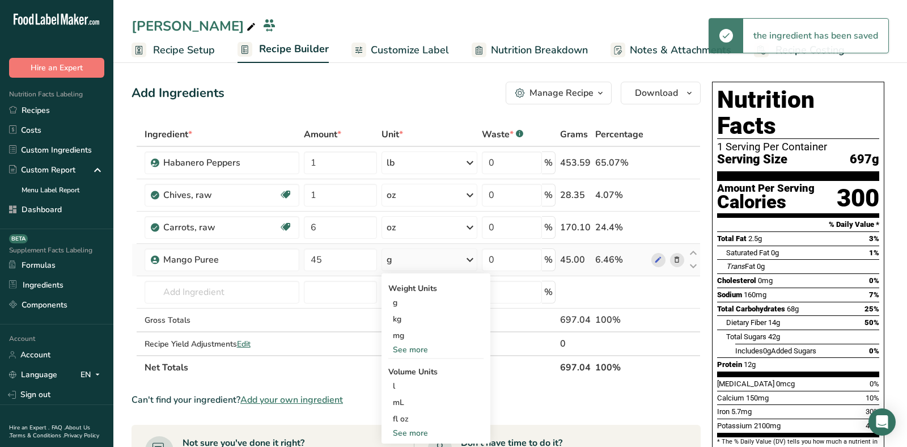
click at [425, 349] on div "See more" at bounding box center [435, 349] width 95 height 12
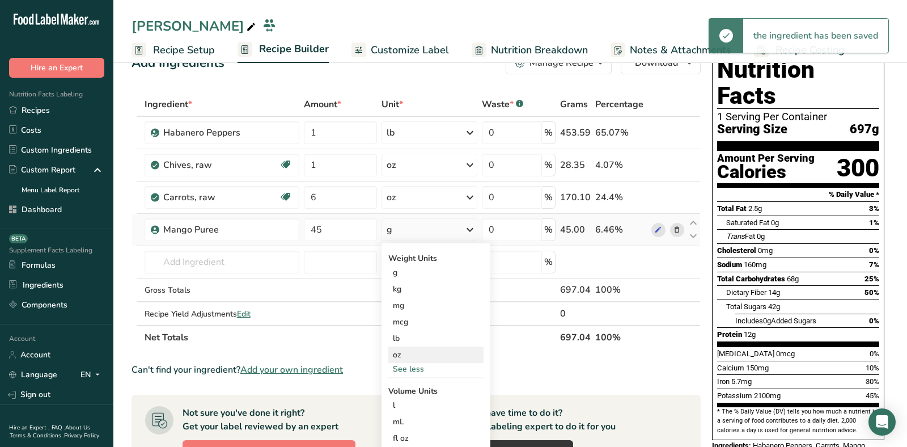
click at [406, 349] on div "oz" at bounding box center [435, 354] width 95 height 16
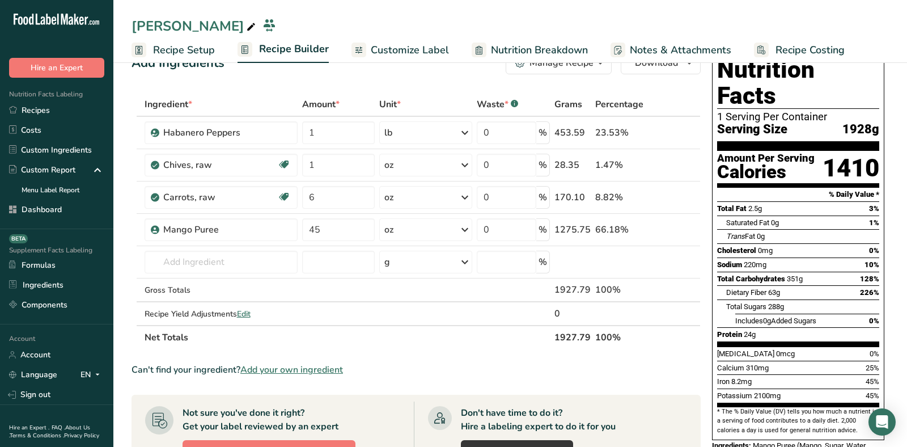
click at [198, 24] on div "[PERSON_NAME]" at bounding box center [194, 26] width 126 height 20
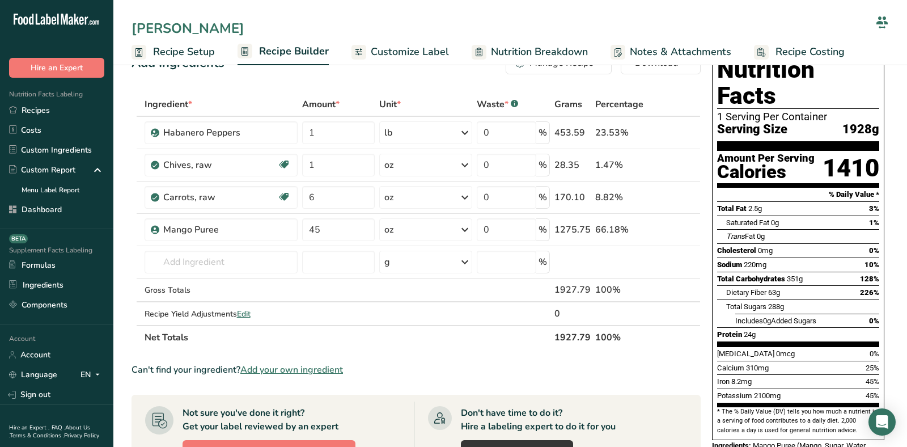
click at [198, 24] on input "[PERSON_NAME]" at bounding box center [500, 28] width 739 height 20
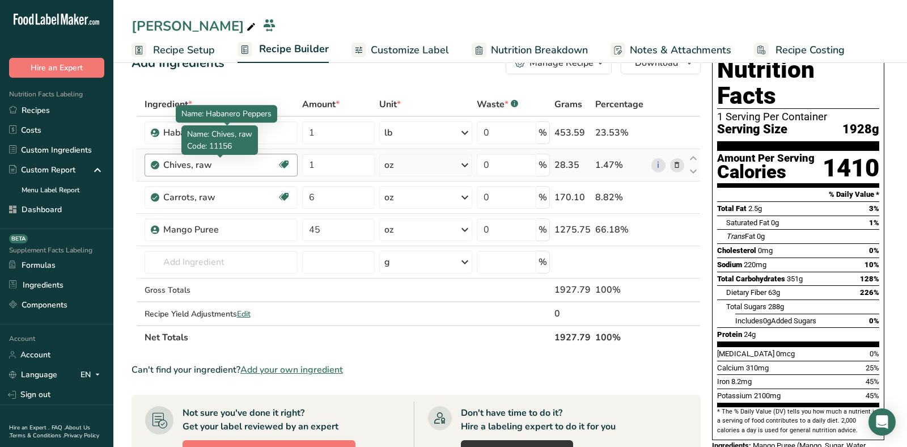
scroll to position [0, 0]
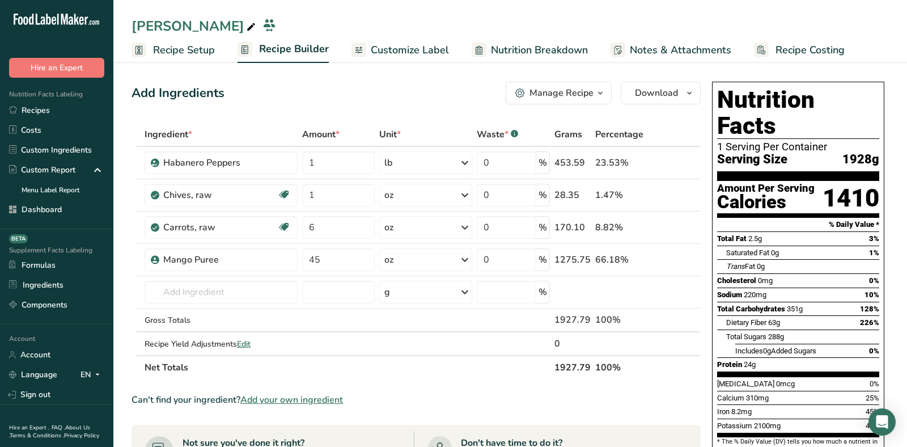
click at [178, 49] on span "Recipe Setup" at bounding box center [184, 49] width 62 height 15
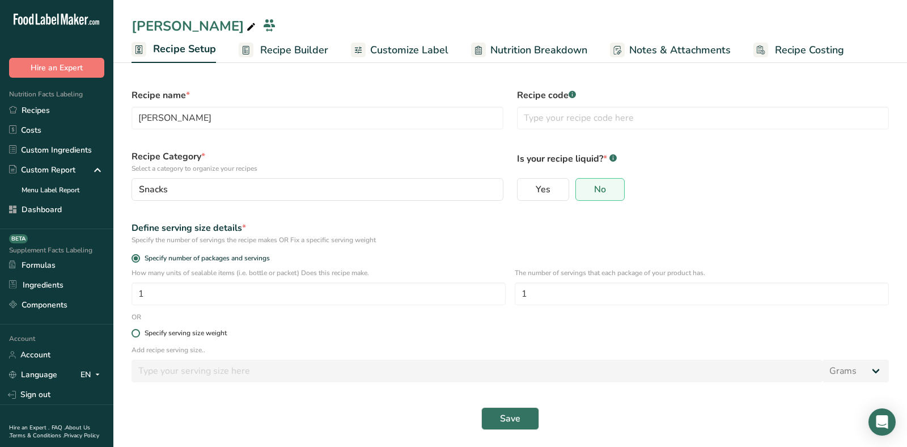
click at [154, 335] on div "Specify serving size weight" at bounding box center [185, 333] width 82 height 8
click at [139, 335] on input "Specify serving size weight" at bounding box center [134, 332] width 7 height 7
radio input "true"
radio input "false"
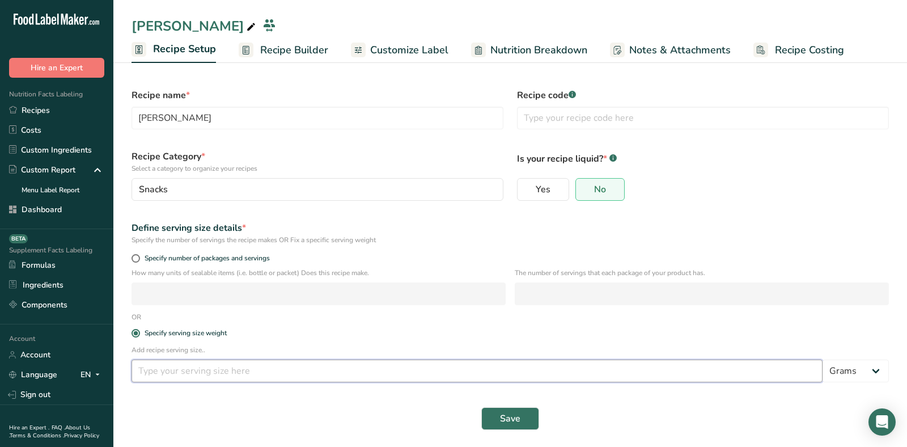
click at [185, 372] on input "number" at bounding box center [476, 370] width 691 height 23
type input "1"
type input "17"
click at [533, 417] on button "Save" at bounding box center [510, 418] width 58 height 23
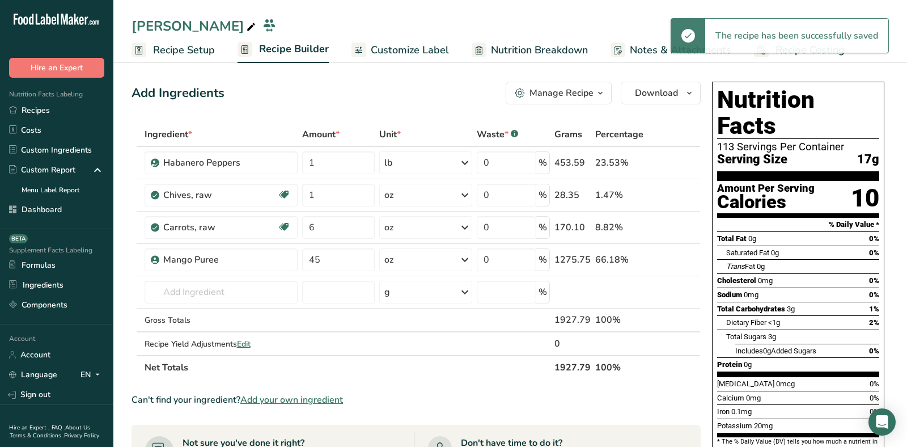
click at [401, 45] on span "Customize Label" at bounding box center [410, 49] width 78 height 15
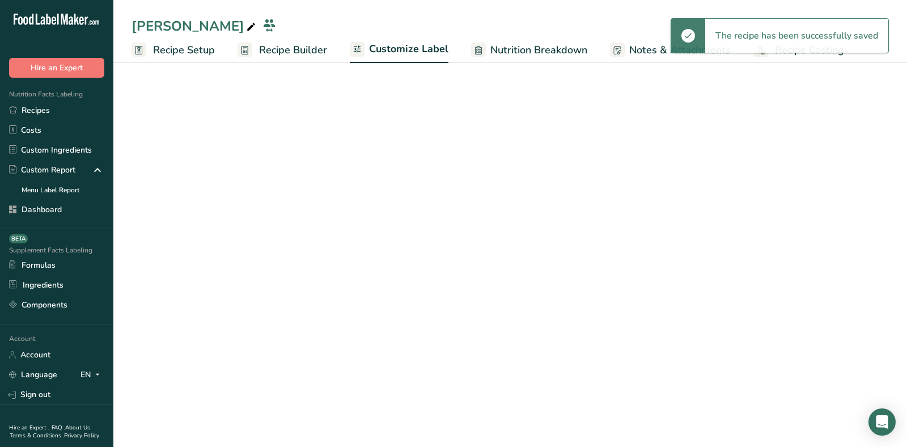
click at [380, 49] on span "Customize Label" at bounding box center [408, 48] width 79 height 15
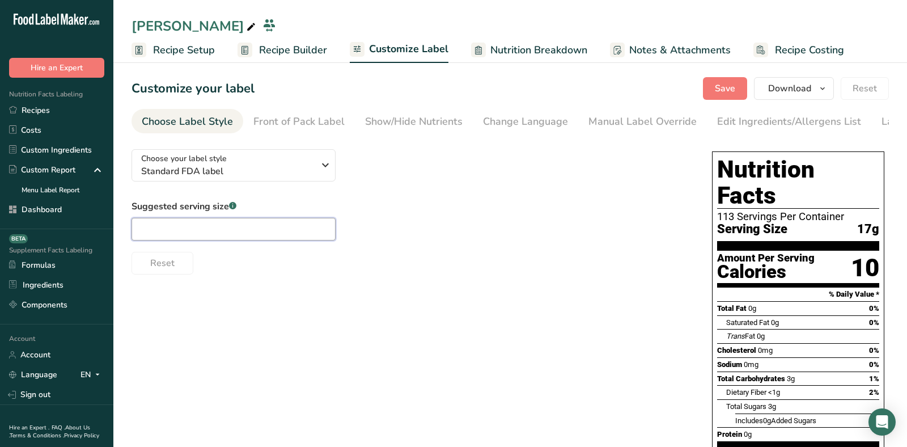
click at [180, 232] on input "text" at bounding box center [233, 229] width 204 height 23
type input "1 Tbsp"
click at [716, 84] on button "Save" at bounding box center [725, 88] width 44 height 23
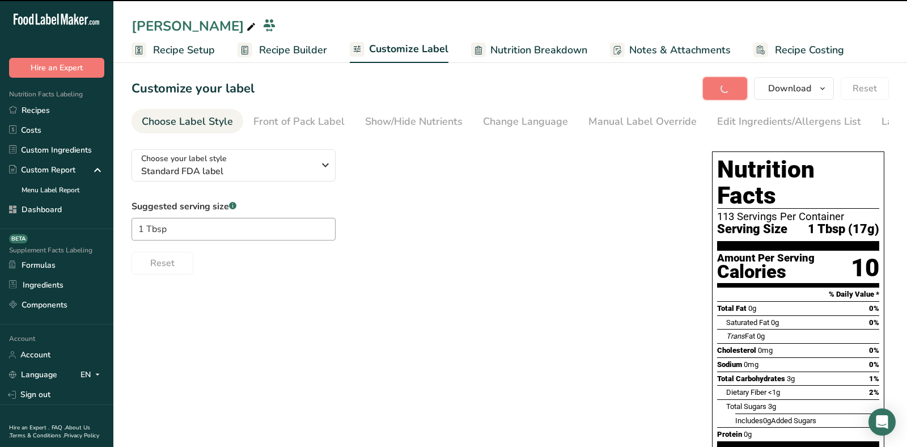
type input "1 Tbsp (17g)"
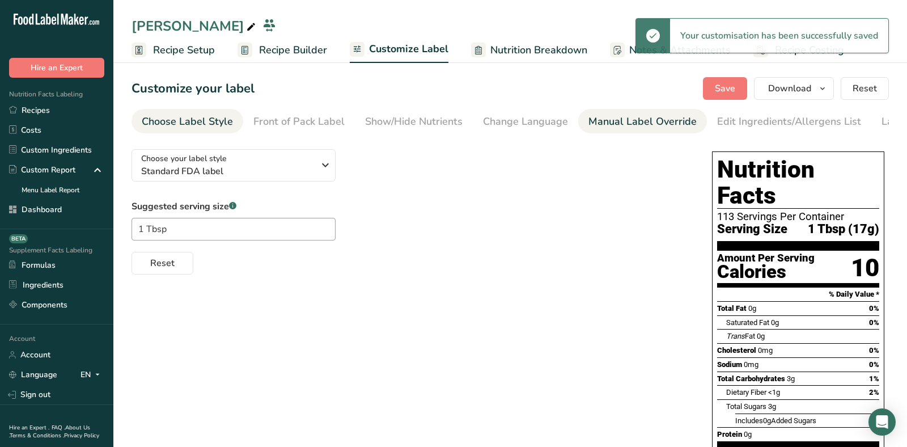
click at [626, 119] on div "Manual Label Override" at bounding box center [642, 121] width 108 height 15
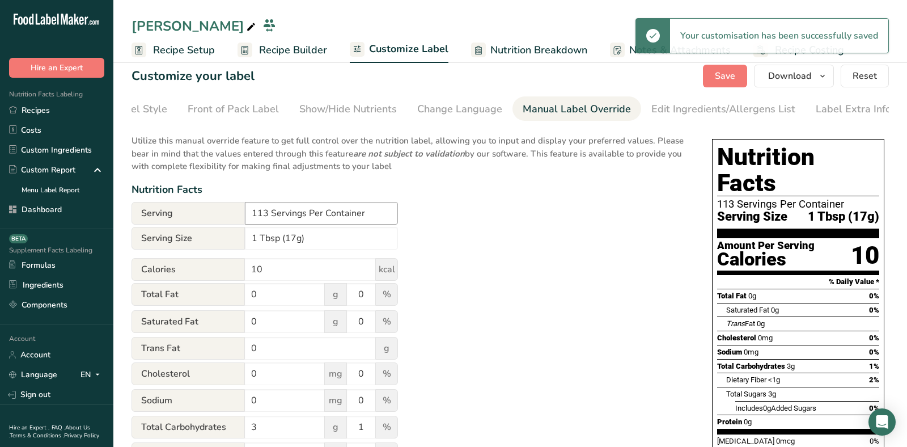
scroll to position [13, 0]
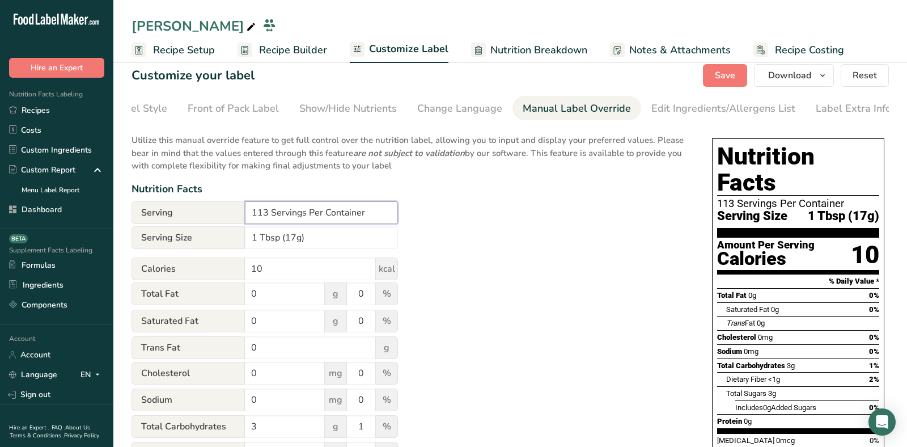
drag, startPoint x: 270, startPoint y: 210, endPoint x: 203, endPoint y: 210, distance: 66.9
click at [212, 210] on div "Serving 113 Servings Per Container" at bounding box center [264, 212] width 266 height 23
type input "28 Servings Per Container"
click at [715, 70] on button "Save" at bounding box center [725, 75] width 44 height 23
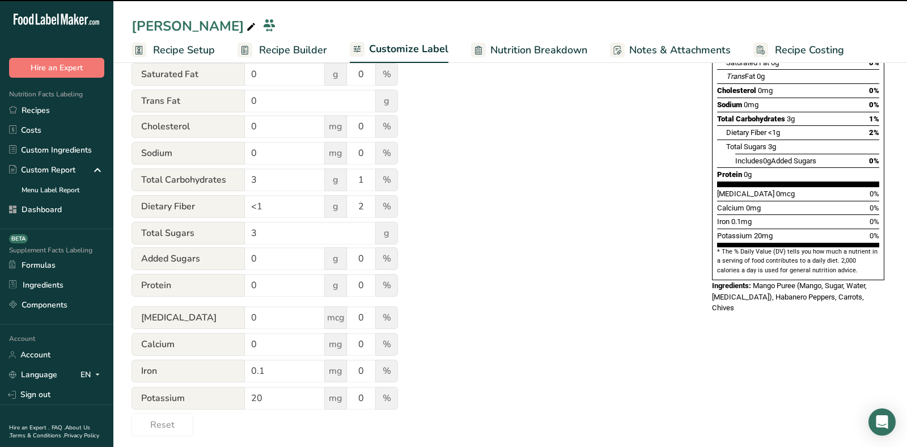
scroll to position [0, 0]
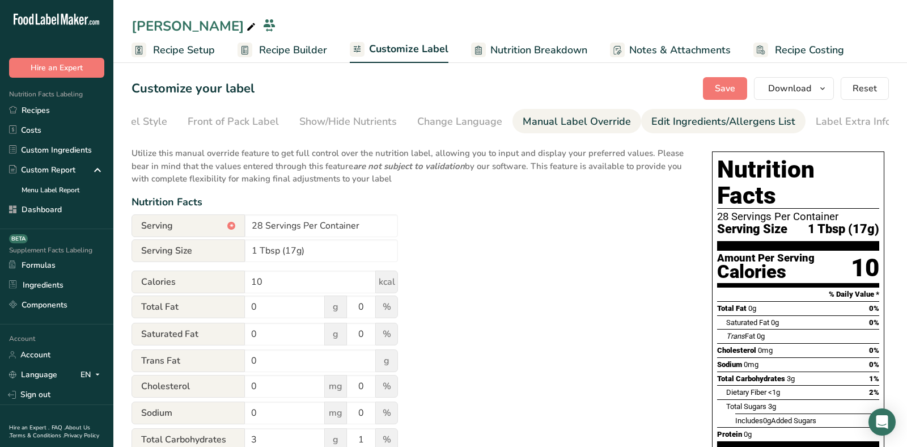
click at [682, 129] on link "Edit Ingredients/Allergens List" at bounding box center [723, 121] width 144 height 25
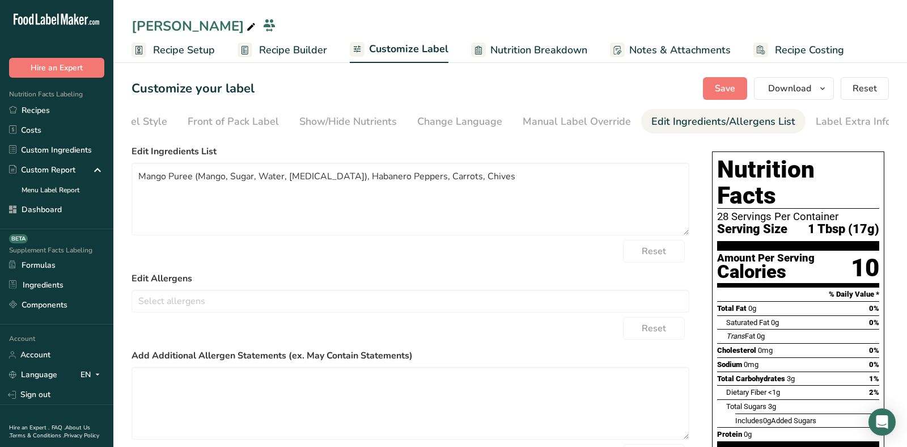
click at [682, 122] on div "Edit Ingredients/Allergens List" at bounding box center [723, 121] width 144 height 15
click at [735, 82] on span "Save" at bounding box center [725, 89] width 20 height 14
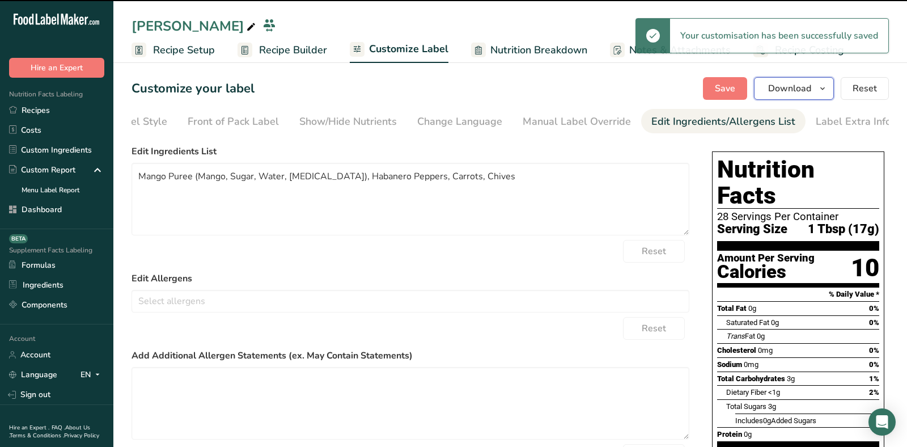
drag, startPoint x: 819, startPoint y: 88, endPoint x: 798, endPoint y: 176, distance: 90.7
click at [819, 91] on icon "button" at bounding box center [822, 89] width 9 height 14
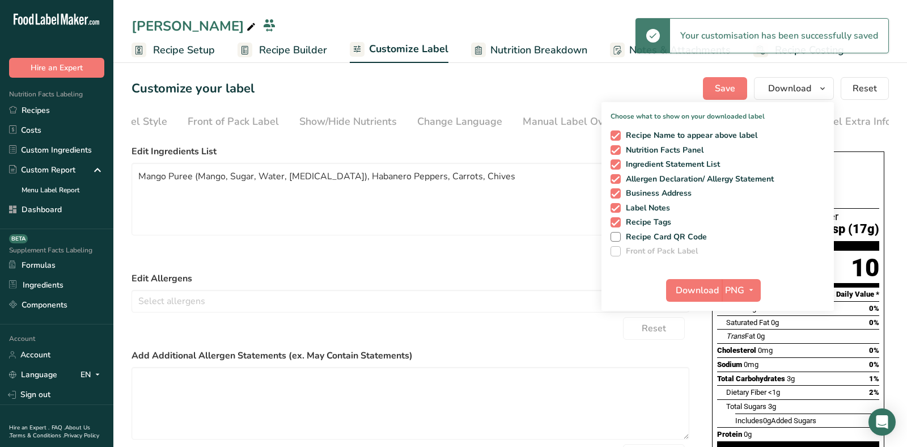
click at [655, 215] on div "Recipe Name to appear above label Nutrition Facts Panel Ingredient Statement Li…" at bounding box center [717, 191] width 232 height 130
click at [651, 203] on span "Label Notes" at bounding box center [645, 208] width 50 height 10
click at [618, 204] on input "Label Notes" at bounding box center [613, 207] width 7 height 7
checkbox input "false"
click at [649, 194] on span "Business Address" at bounding box center [655, 193] width 71 height 10
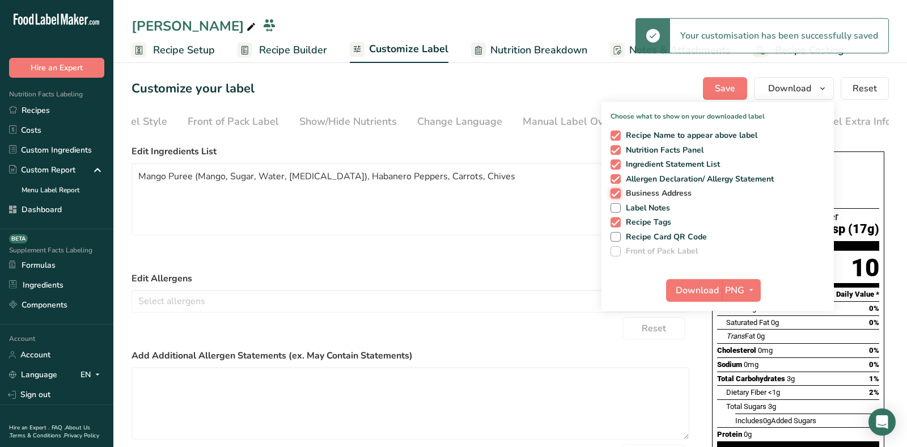
click at [618, 194] on input "Business Address" at bounding box center [613, 192] width 7 height 7
checkbox input "false"
click at [649, 218] on span "Recipe Tags" at bounding box center [645, 222] width 51 height 10
click at [618, 218] on input "Recipe Tags" at bounding box center [613, 221] width 7 height 7
checkbox input "false"
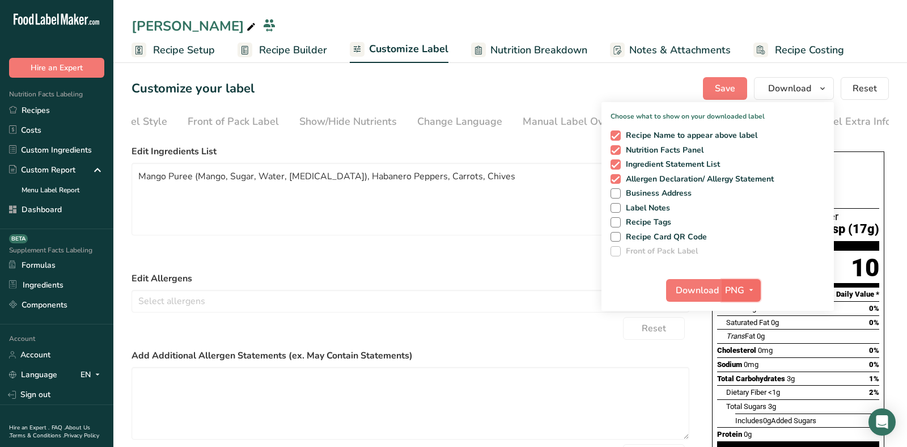
click at [753, 288] on icon "button" at bounding box center [750, 290] width 9 height 14
click at [748, 369] on link "PDF" at bounding box center [742, 369] width 36 height 19
click at [713, 291] on span "Download" at bounding box center [697, 290] width 43 height 14
drag, startPoint x: 283, startPoint y: 220, endPoint x: 324, endPoint y: 206, distance: 43.2
click at [283, 220] on textarea "Mango Puree (Mango, Sugar, Water, [MEDICAL_DATA]), Habanero Peppers, Carrots, C…" at bounding box center [410, 199] width 558 height 73
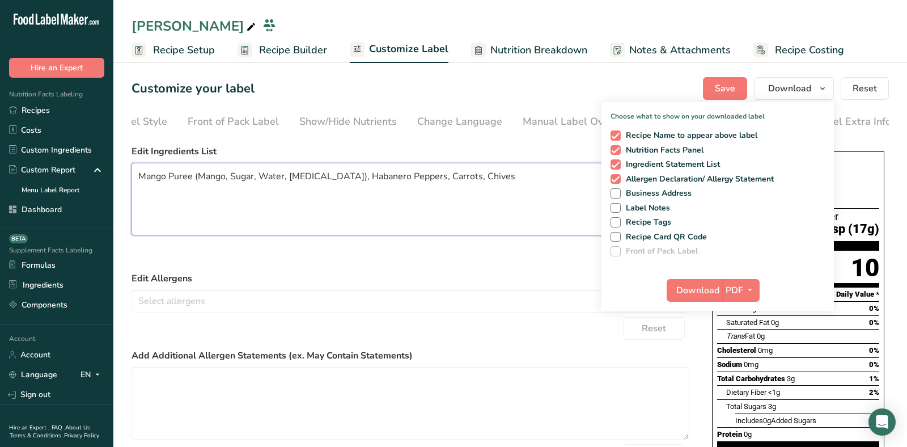
click at [324, 206] on textarea "Mango Puree (Mango, Sugar, Water, [MEDICAL_DATA]), Habanero Peppers, Carrots, C…" at bounding box center [410, 199] width 558 height 73
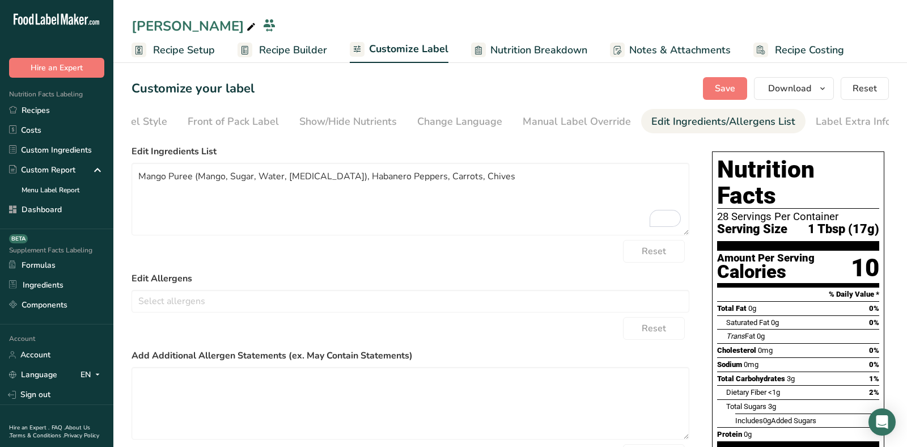
click at [271, 56] on span "Recipe Builder" at bounding box center [293, 49] width 68 height 15
